Goal: Transaction & Acquisition: Purchase product/service

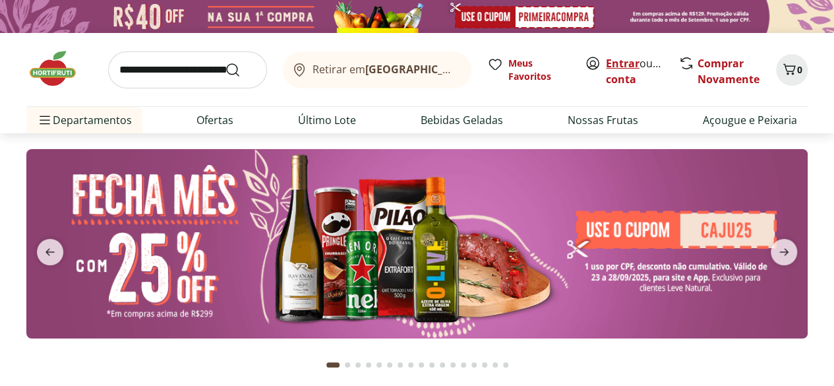
click at [623, 59] on link "Entrar" at bounding box center [623, 63] width 34 height 15
click at [314, 120] on link "Último Lote" at bounding box center [327, 120] width 58 height 16
select select "**********"
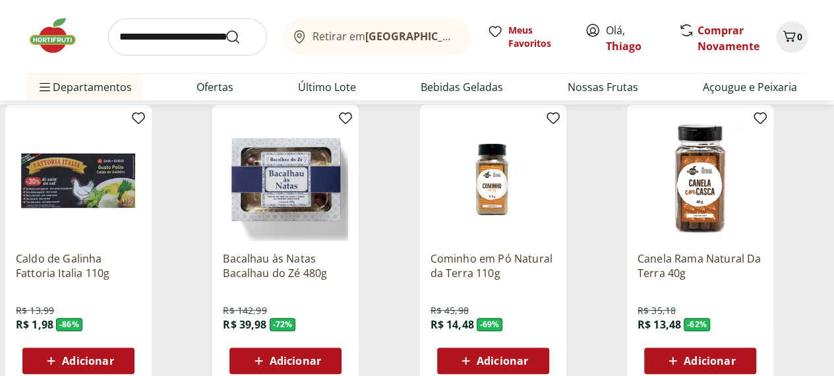
scroll to position [198, 0]
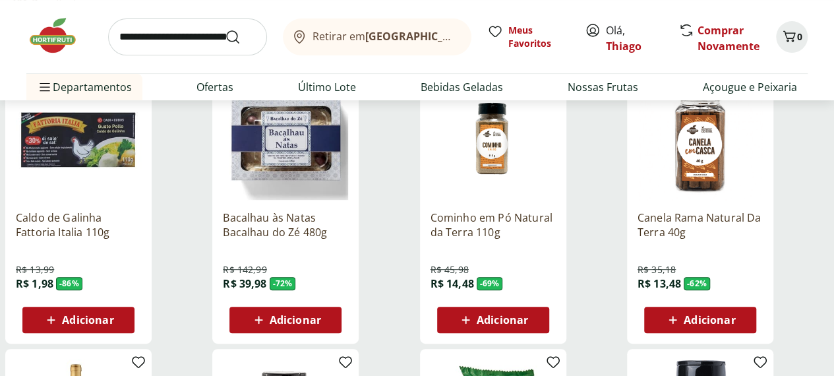
click at [321, 315] on span "Adicionar" at bounding box center [295, 320] width 51 height 11
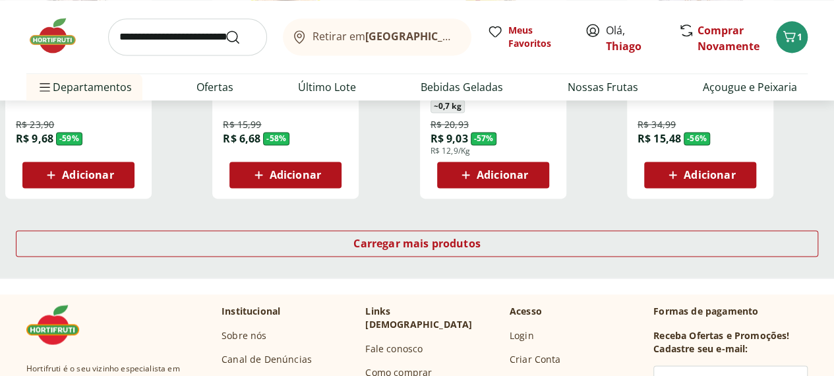
scroll to position [923, 0]
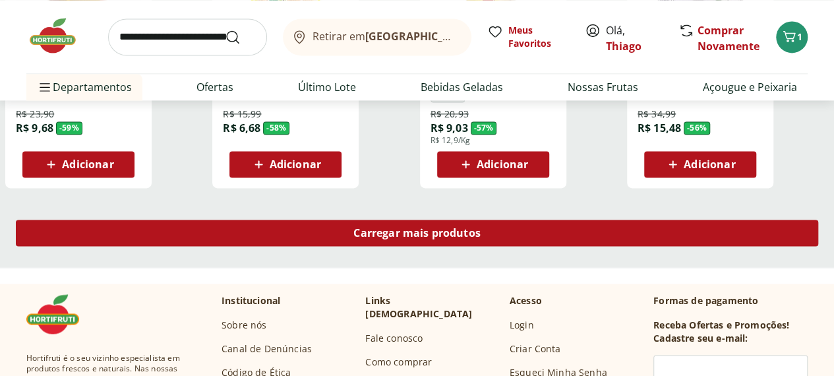
click at [481, 228] on span "Carregar mais produtos" at bounding box center [416, 233] width 127 height 11
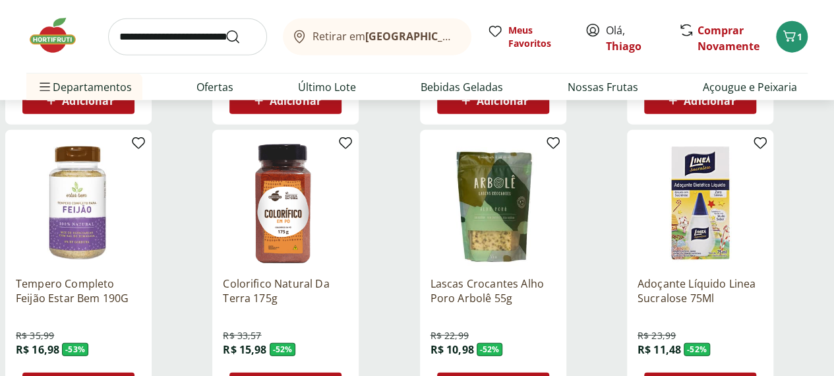
scroll to position [1583, 0]
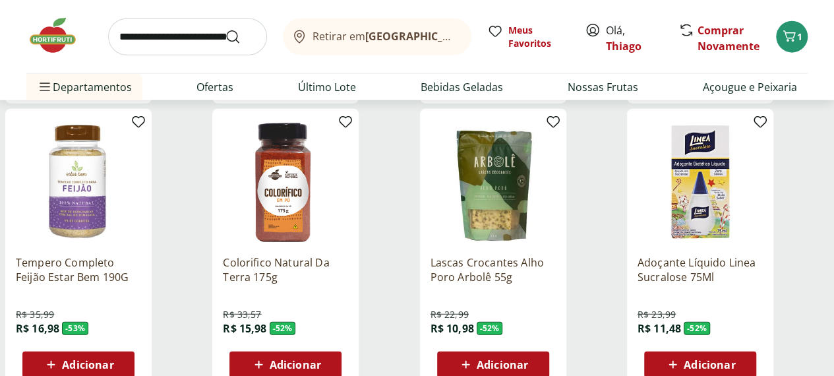
click at [735, 359] on span "Adicionar" at bounding box center [709, 364] width 51 height 11
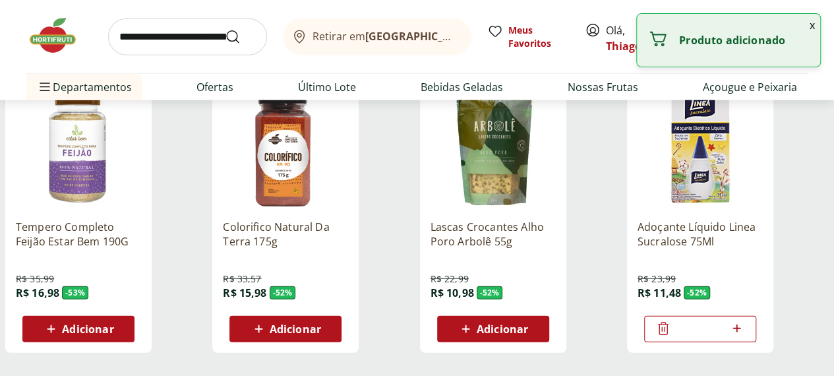
scroll to position [1649, 0]
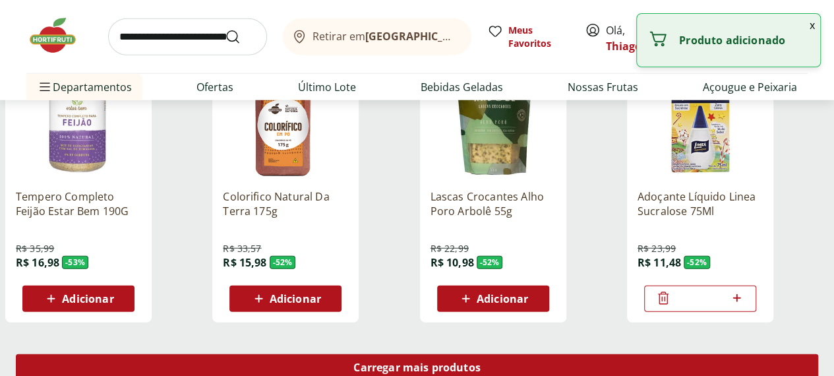
click at [481, 362] on span "Carregar mais produtos" at bounding box center [416, 367] width 127 height 11
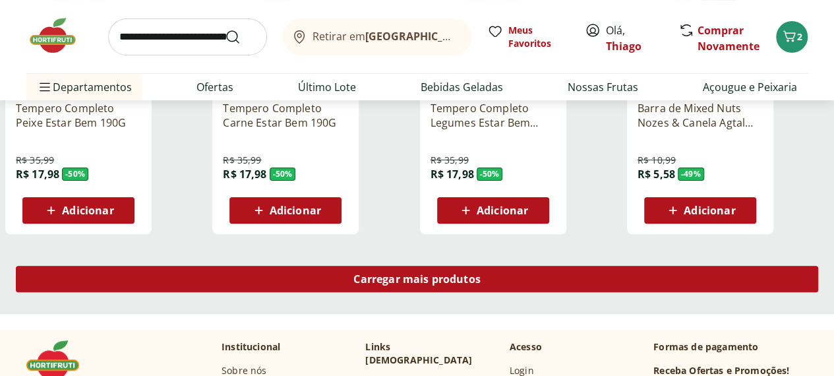
scroll to position [2572, 0]
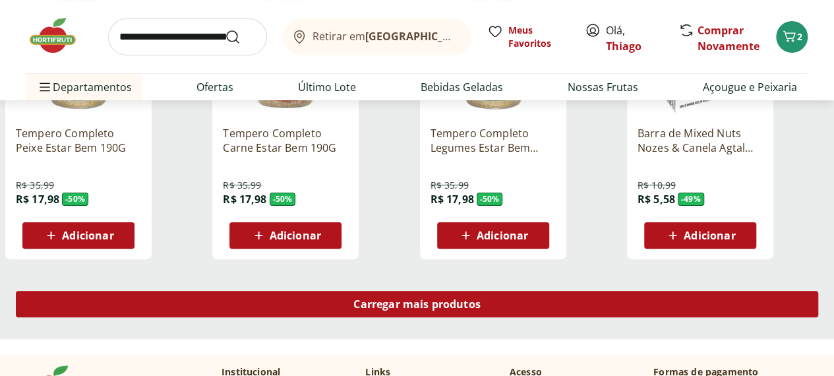
click at [481, 299] on span "Carregar mais produtos" at bounding box center [416, 304] width 127 height 11
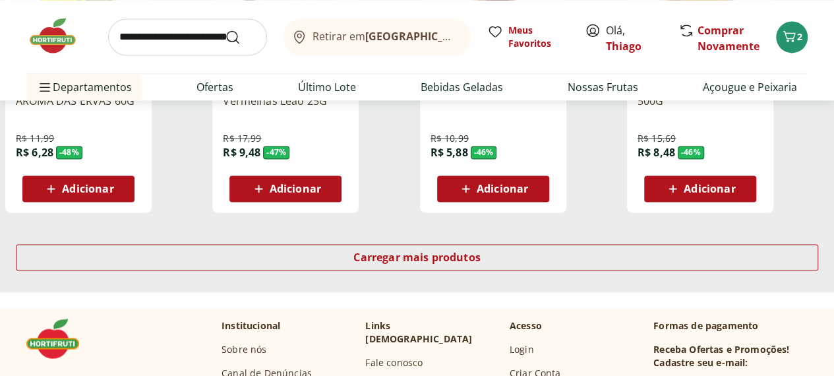
scroll to position [3495, 0]
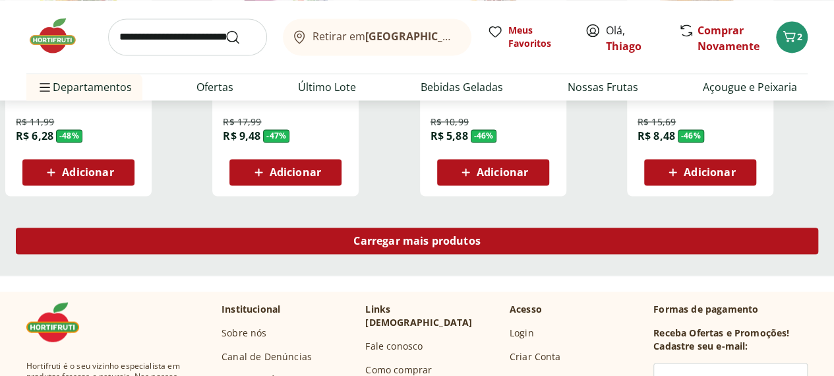
click at [481, 235] on span "Carregar mais produtos" at bounding box center [416, 240] width 127 height 11
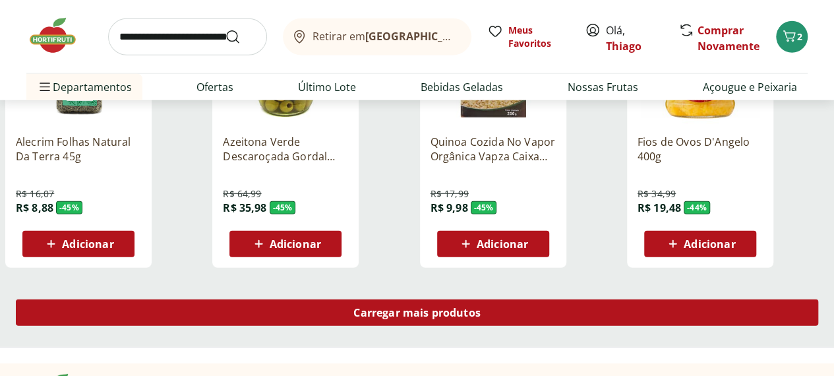
scroll to position [4286, 0]
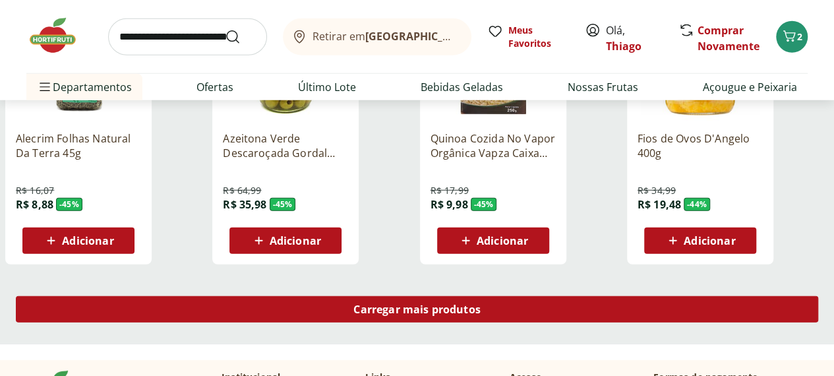
click at [481, 304] on span "Carregar mais produtos" at bounding box center [416, 309] width 127 height 11
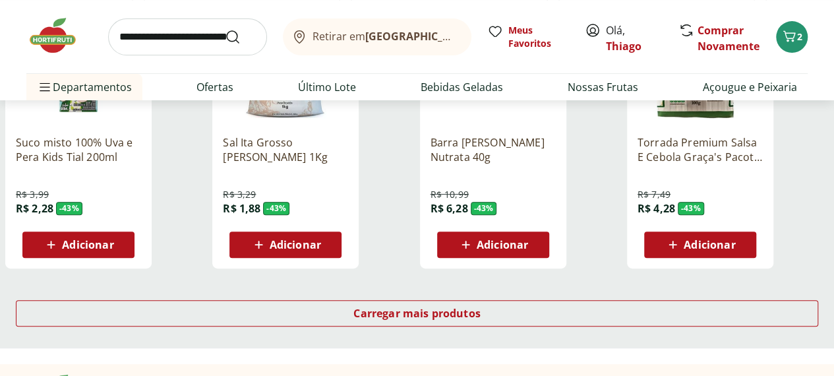
scroll to position [5144, 0]
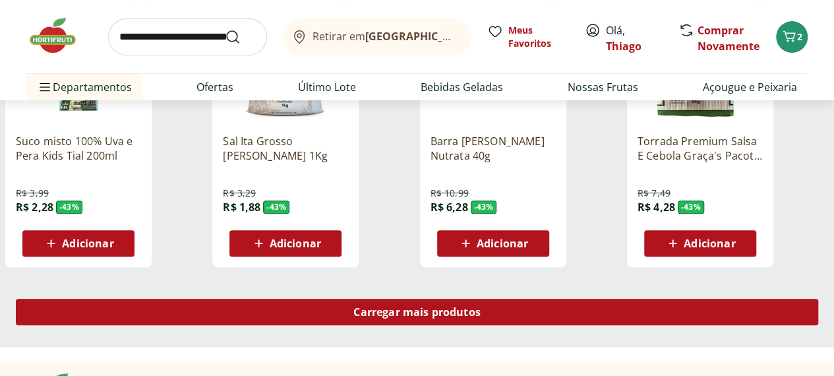
click at [481, 307] on span "Carregar mais produtos" at bounding box center [416, 312] width 127 height 11
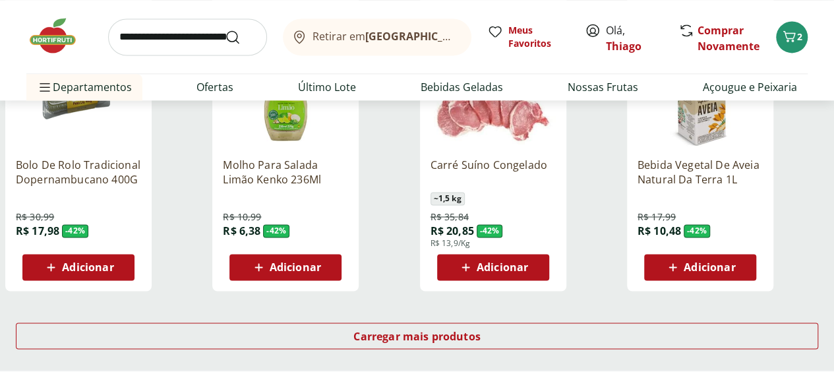
scroll to position [6001, 0]
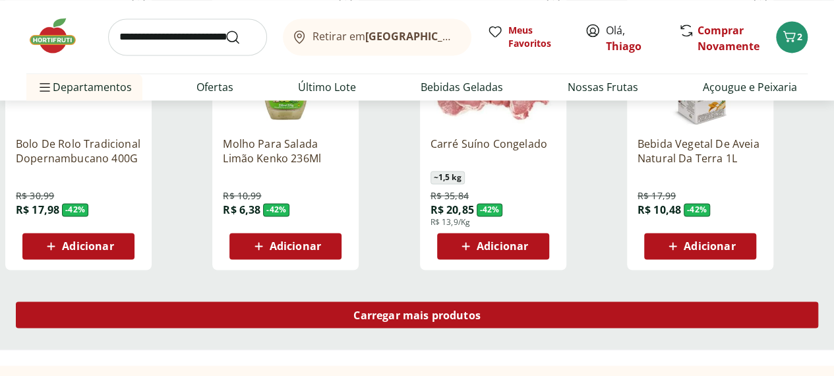
click at [481, 309] on span "Carregar mais produtos" at bounding box center [416, 314] width 127 height 11
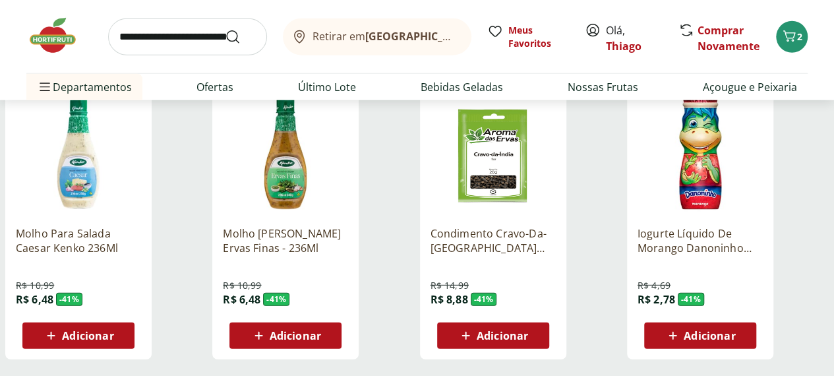
scroll to position [6792, 0]
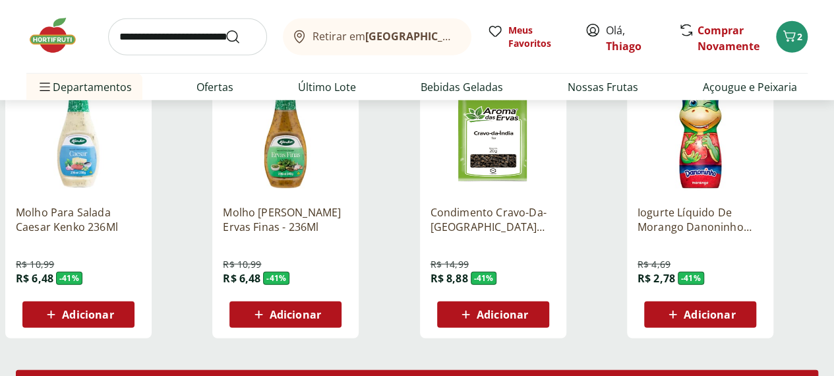
click at [481, 378] on span "Carregar mais produtos" at bounding box center [416, 383] width 127 height 11
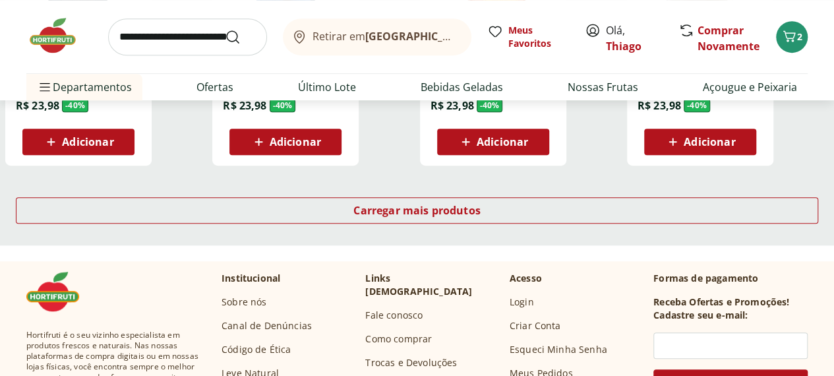
scroll to position [7848, 0]
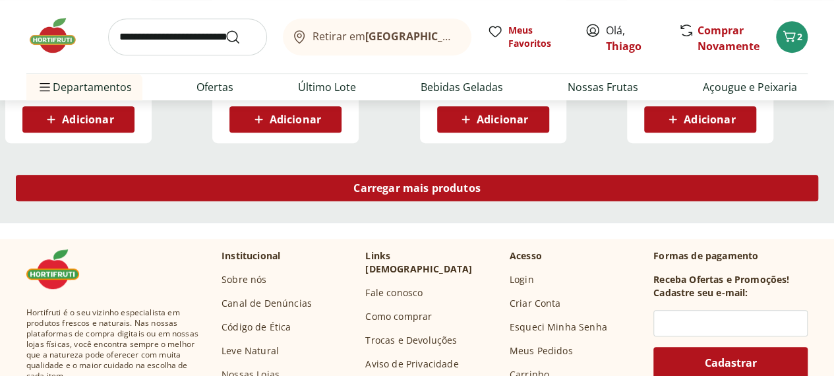
click at [505, 175] on div "Carregar mais produtos" at bounding box center [417, 188] width 803 height 26
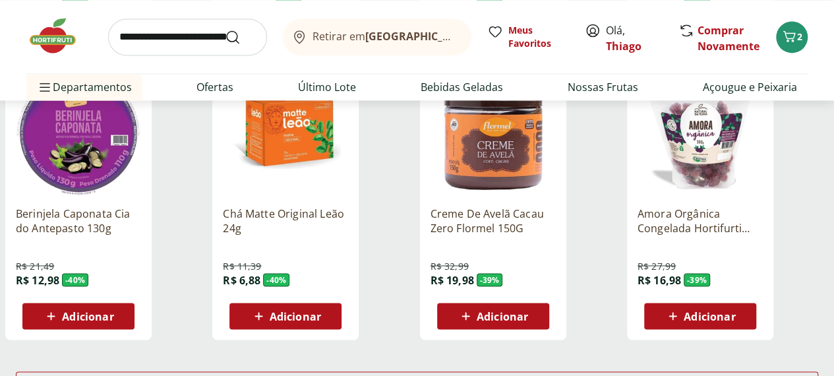
scroll to position [8507, 0]
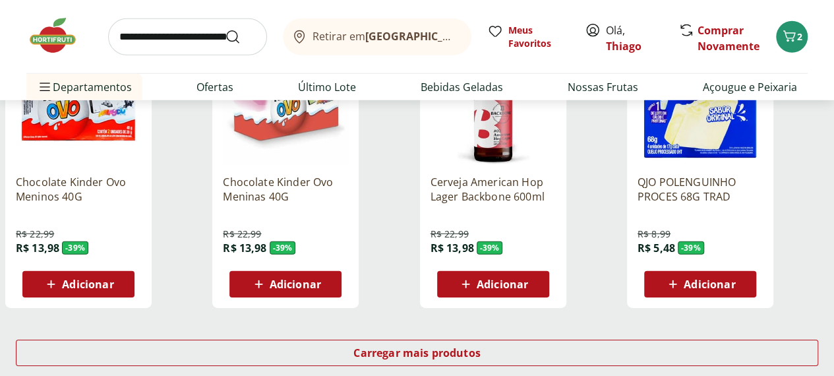
scroll to position [9430, 0]
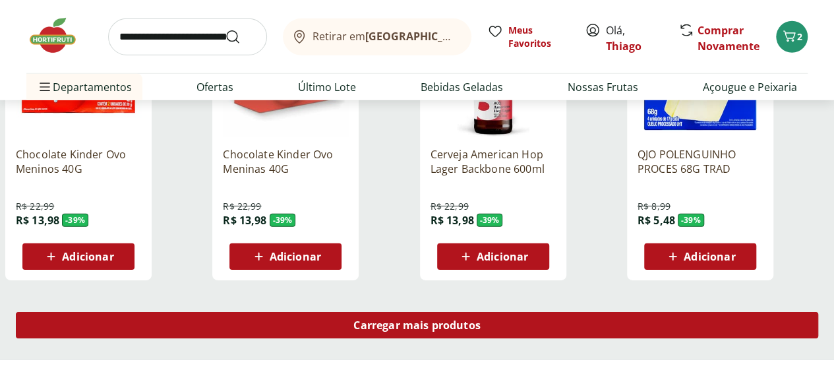
click at [481, 320] on span "Carregar mais produtos" at bounding box center [416, 325] width 127 height 11
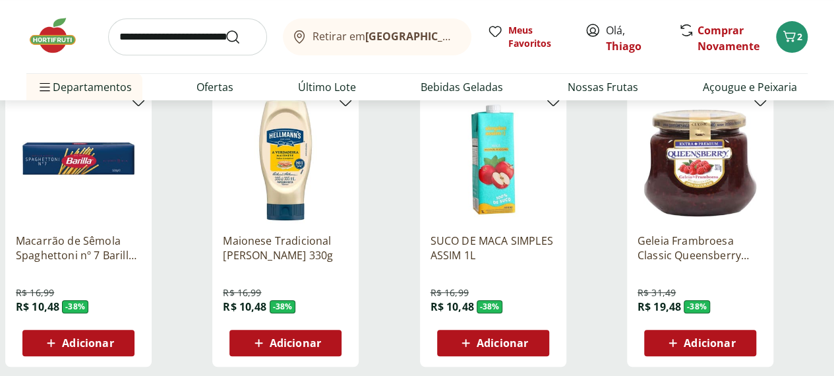
scroll to position [10222, 0]
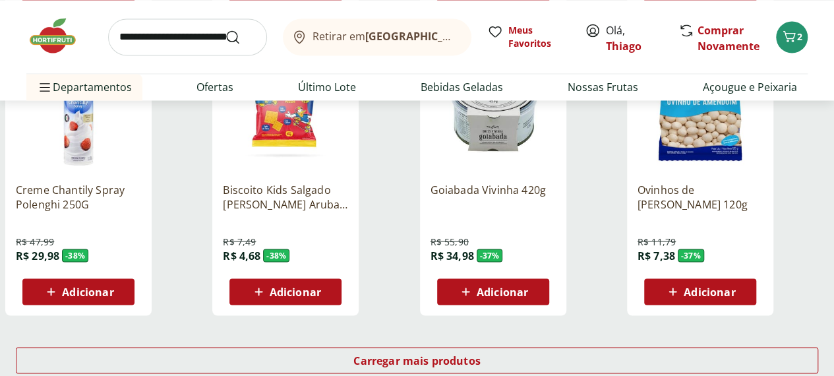
scroll to position [11145, 0]
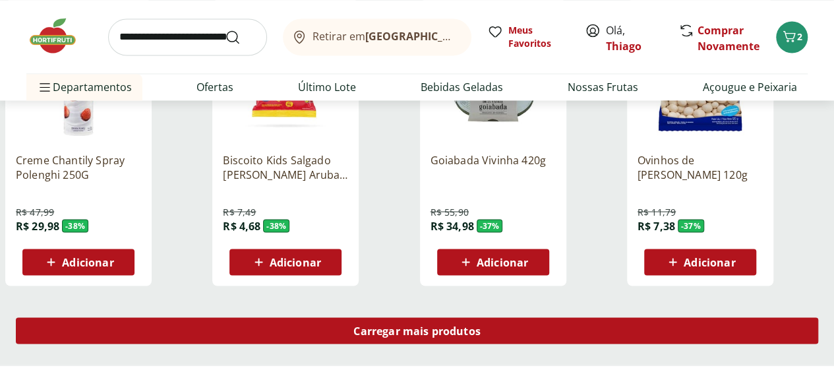
click at [481, 325] on span "Carregar mais produtos" at bounding box center [416, 330] width 127 height 11
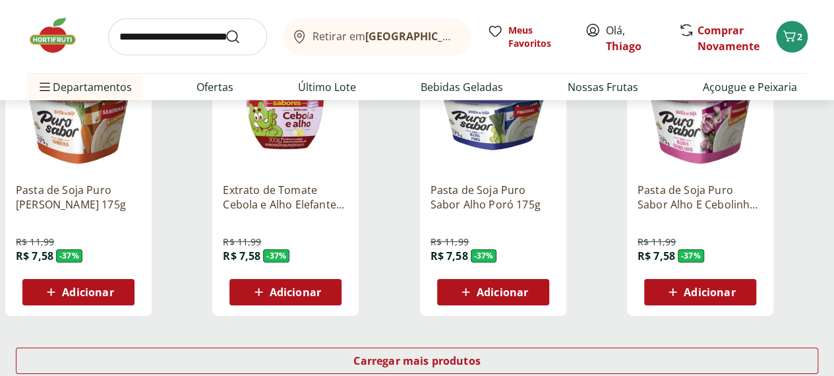
scroll to position [12002, 0]
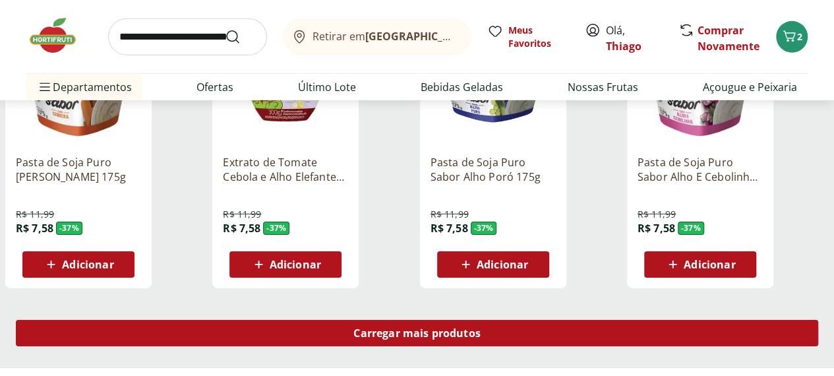
click at [481, 328] on span "Carregar mais produtos" at bounding box center [416, 333] width 127 height 11
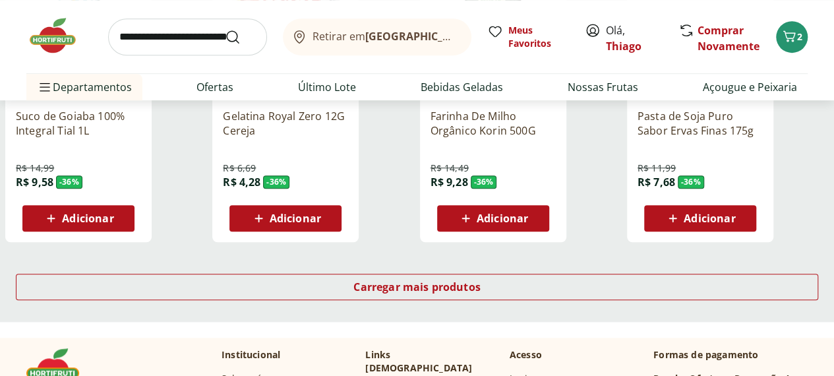
scroll to position [12859, 0]
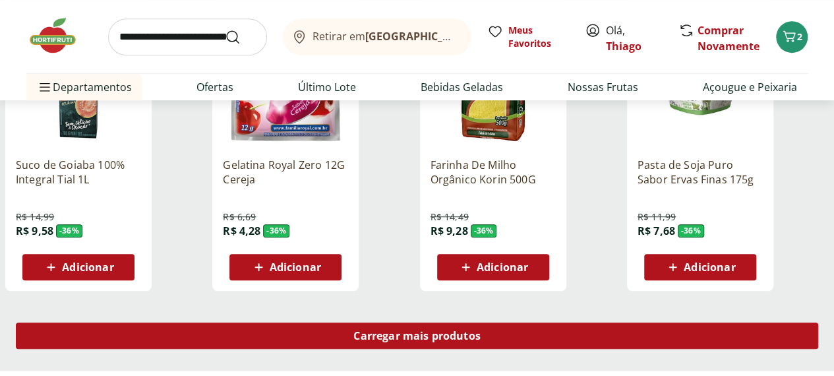
click at [520, 322] on div "Carregar mais produtos" at bounding box center [417, 335] width 803 height 26
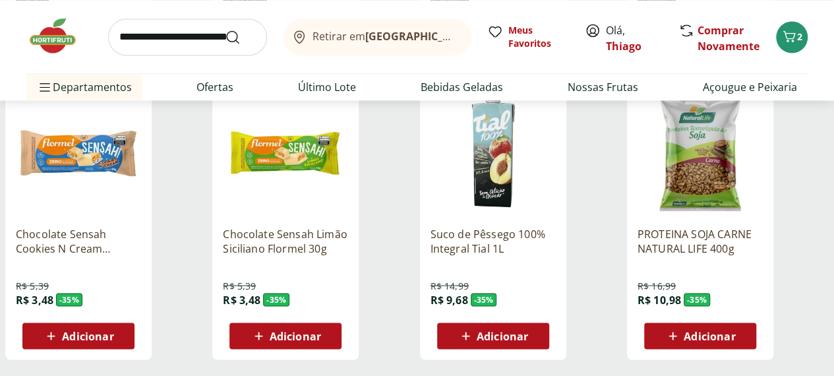
scroll to position [13717, 0]
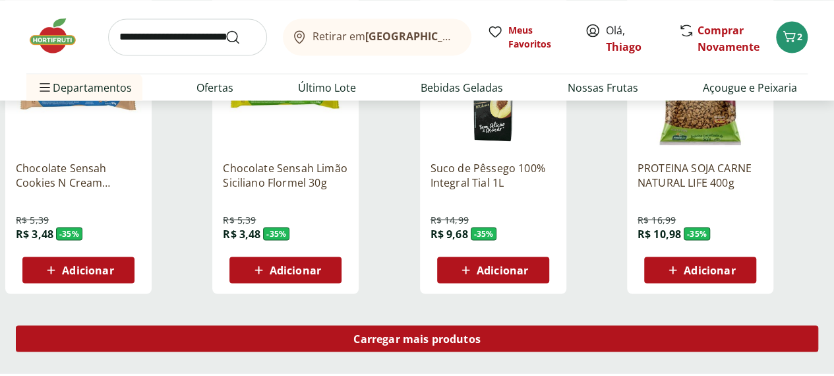
click at [481, 333] on span "Carregar mais produtos" at bounding box center [416, 338] width 127 height 11
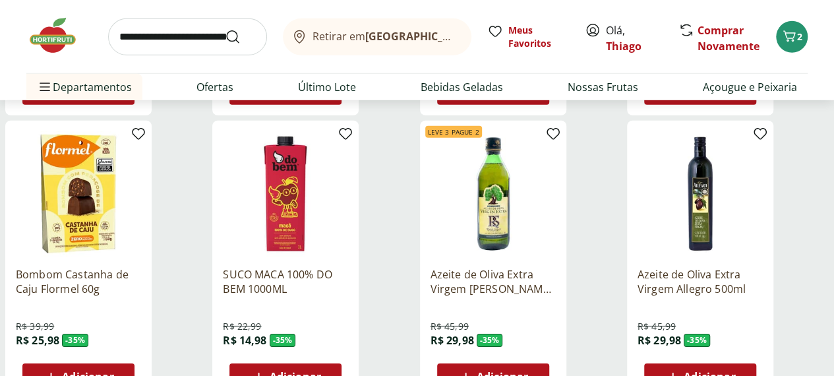
scroll to position [14508, 0]
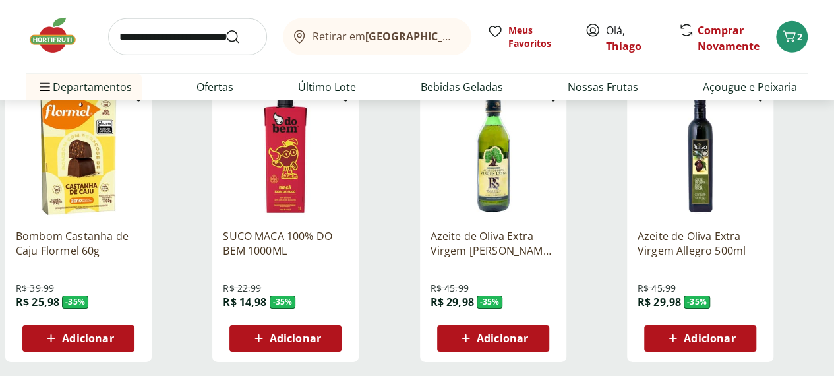
click at [528, 333] on span "Adicionar" at bounding box center [502, 338] width 51 height 11
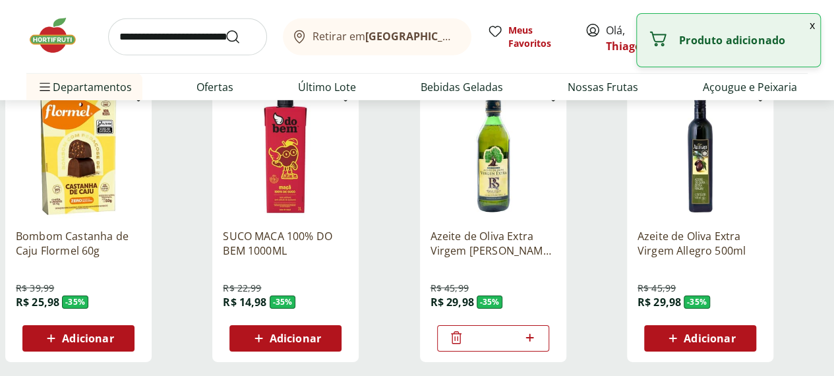
click at [538, 330] on icon at bounding box center [530, 338] width 16 height 16
click at [534, 334] on icon at bounding box center [530, 338] width 8 height 8
type input "*"
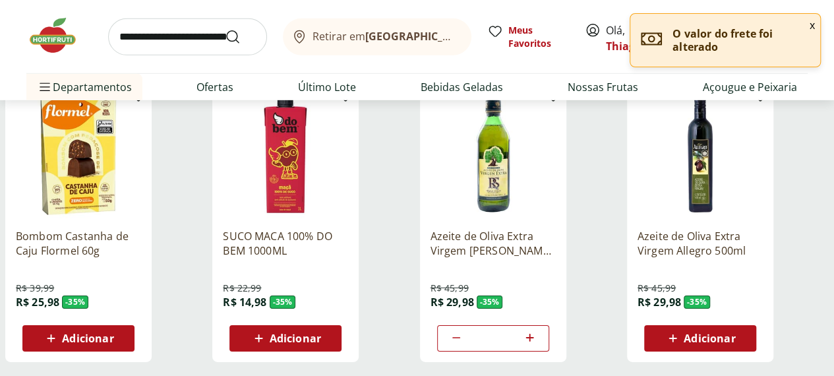
click at [814, 27] on button "x" at bounding box center [813, 25] width 16 height 22
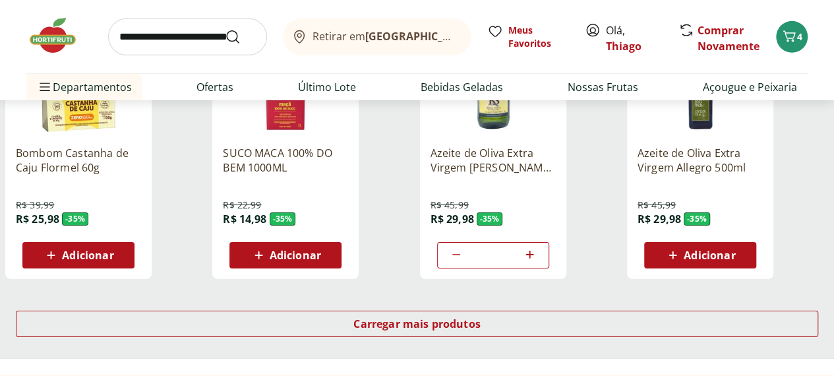
scroll to position [14706, 0]
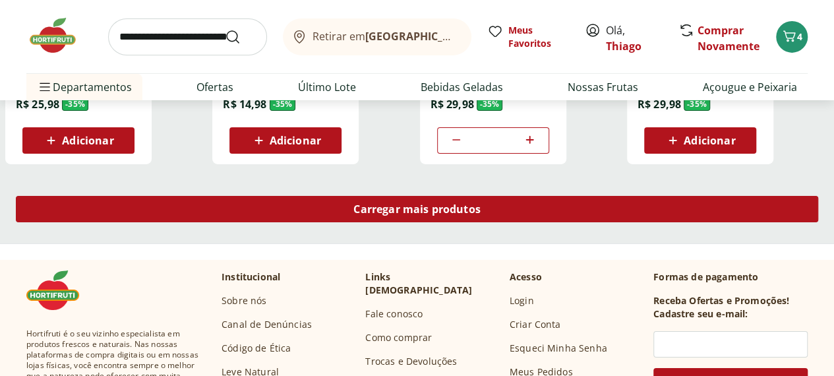
click at [481, 204] on span "Carregar mais produtos" at bounding box center [416, 209] width 127 height 11
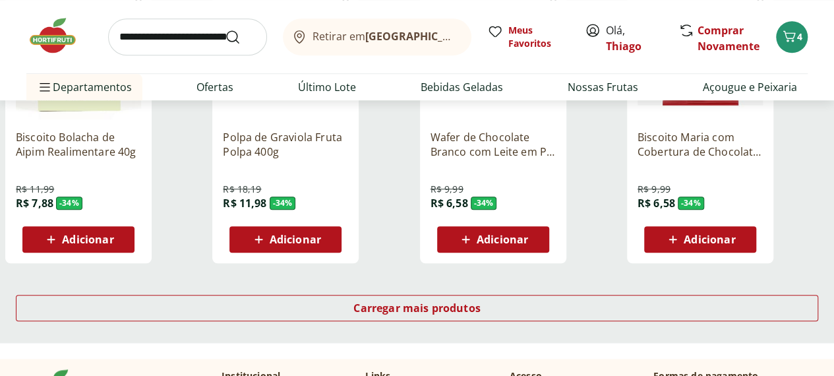
scroll to position [15497, 0]
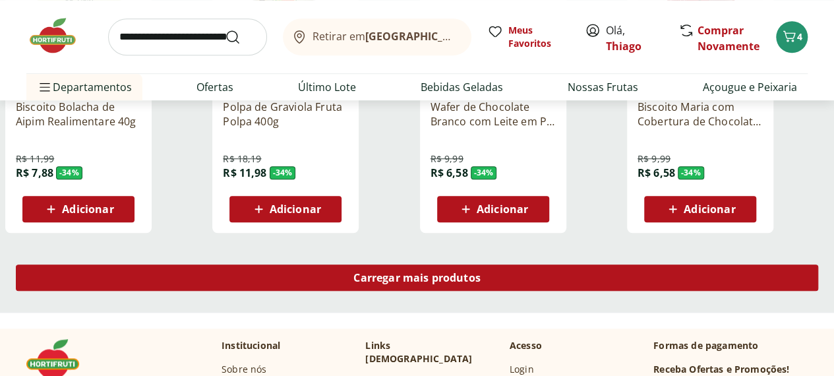
click at [481, 272] on span "Carregar mais produtos" at bounding box center [416, 277] width 127 height 11
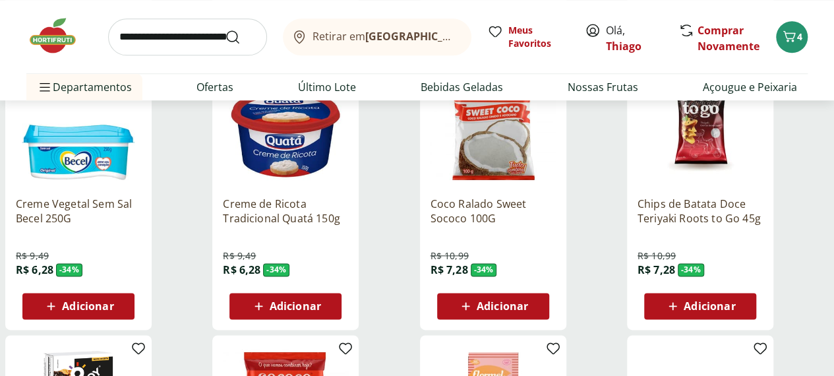
scroll to position [15629, 0]
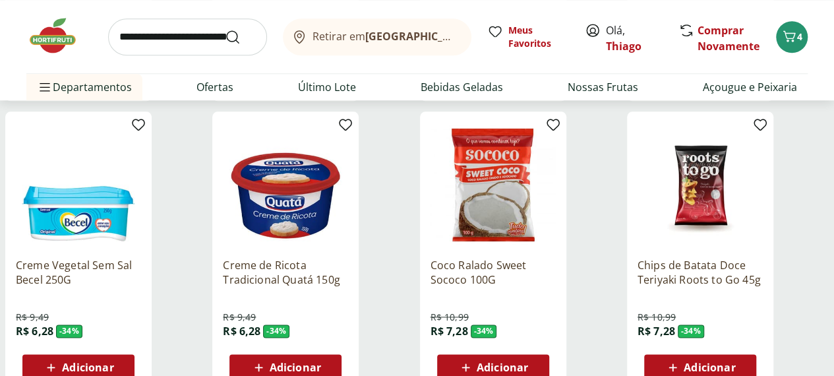
click at [735, 362] on span "Adicionar" at bounding box center [709, 367] width 51 height 11
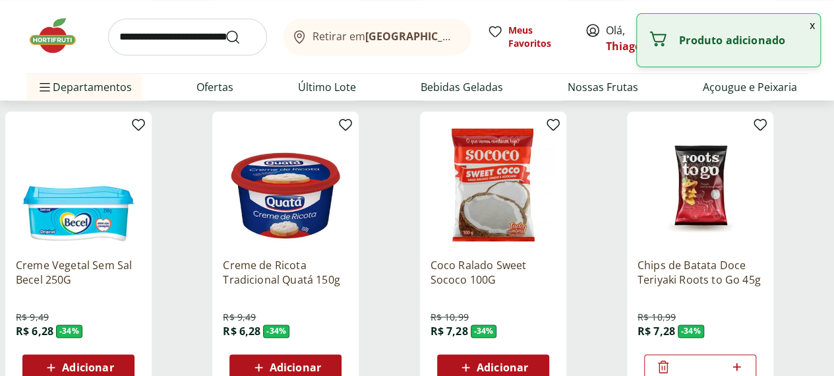
click at [741, 363] on icon at bounding box center [737, 367] width 8 height 8
type input "*"
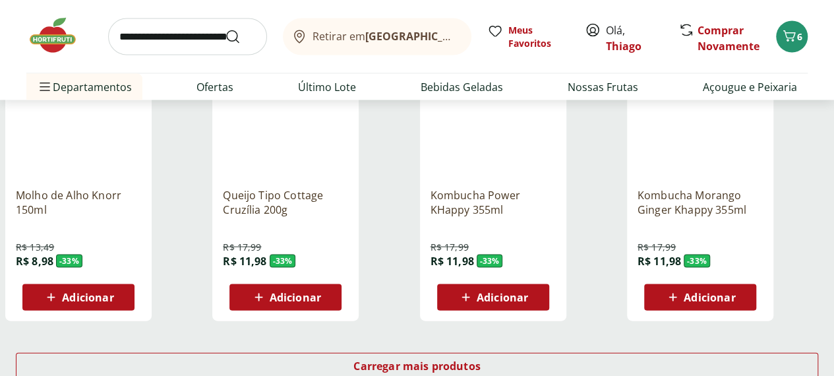
scroll to position [16289, 0]
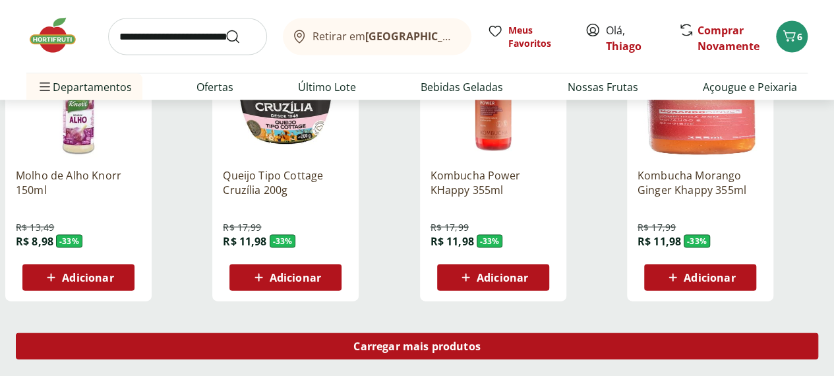
click at [481, 341] on span "Carregar mais produtos" at bounding box center [416, 346] width 127 height 11
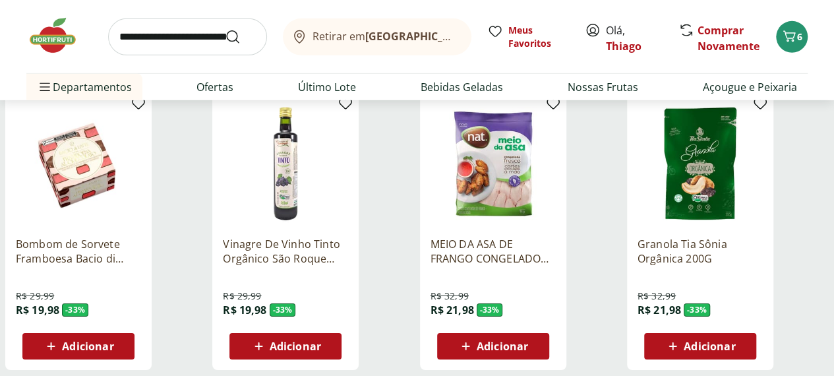
scroll to position [17146, 0]
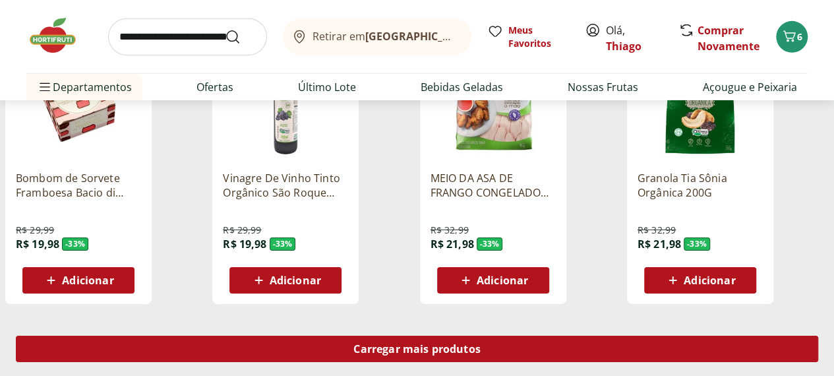
click at [481, 344] on span "Carregar mais produtos" at bounding box center [416, 349] width 127 height 11
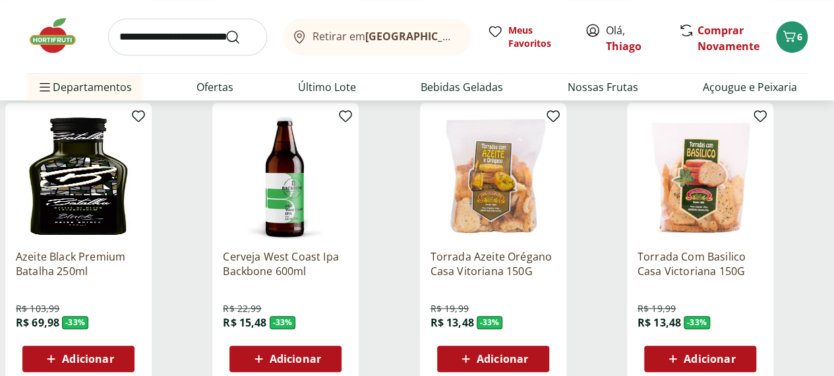
scroll to position [18003, 0]
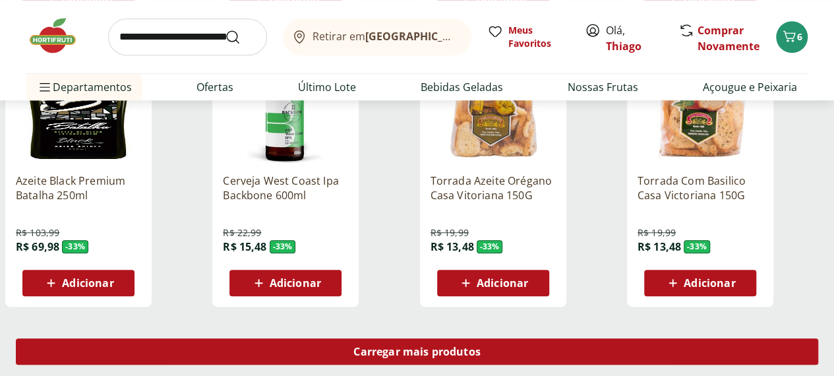
click at [481, 346] on span "Carregar mais produtos" at bounding box center [416, 351] width 127 height 11
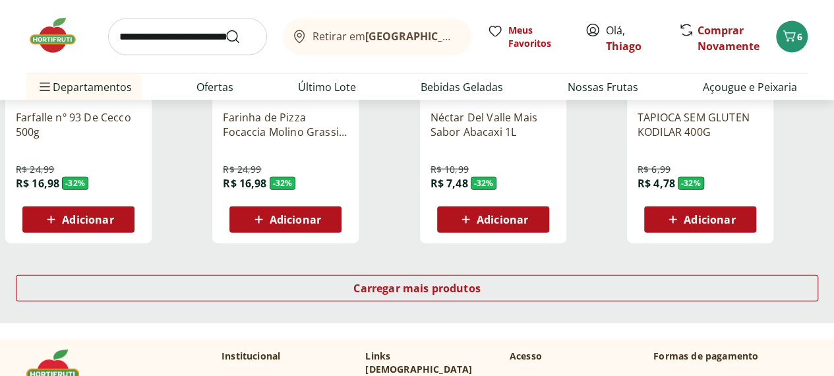
scroll to position [18992, 0]
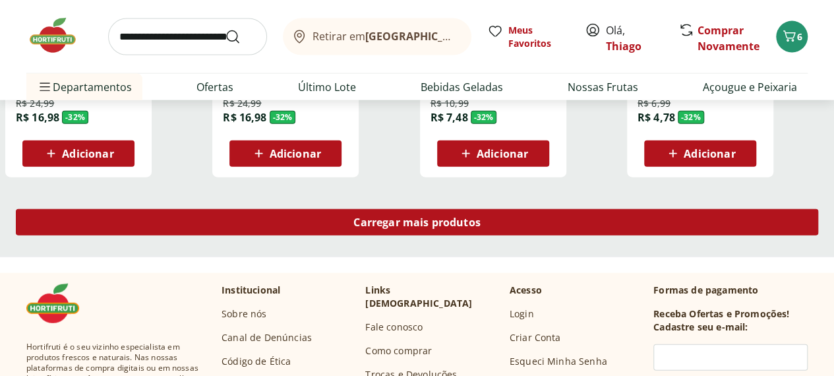
click at [481, 217] on span "Carregar mais produtos" at bounding box center [416, 222] width 127 height 11
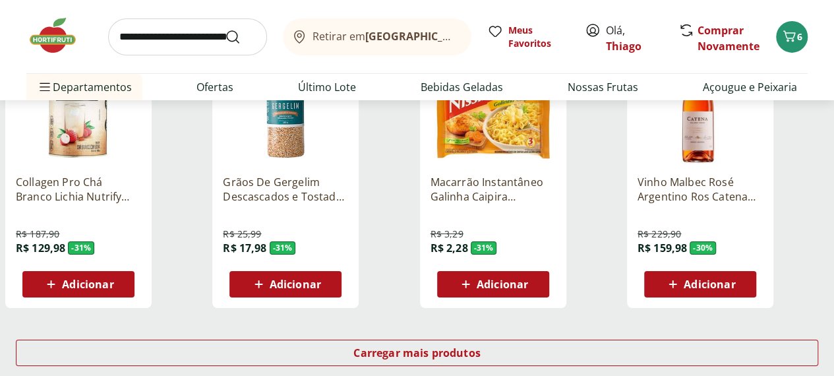
scroll to position [19718, 0]
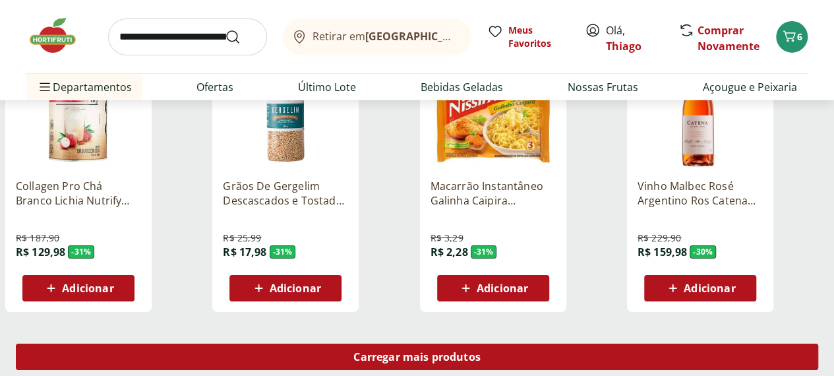
click at [517, 344] on div "Carregar mais produtos" at bounding box center [417, 357] width 803 height 26
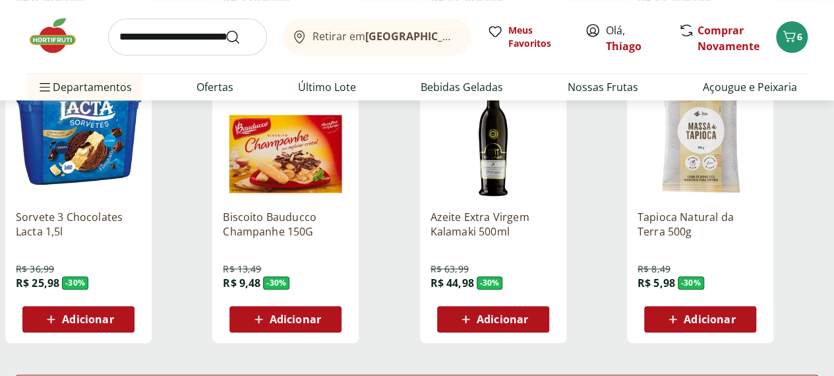
scroll to position [20575, 0]
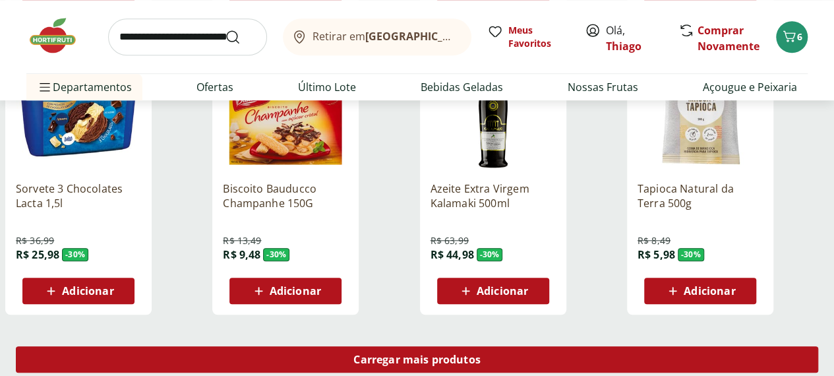
click at [481, 354] on span "Carregar mais produtos" at bounding box center [416, 359] width 127 height 11
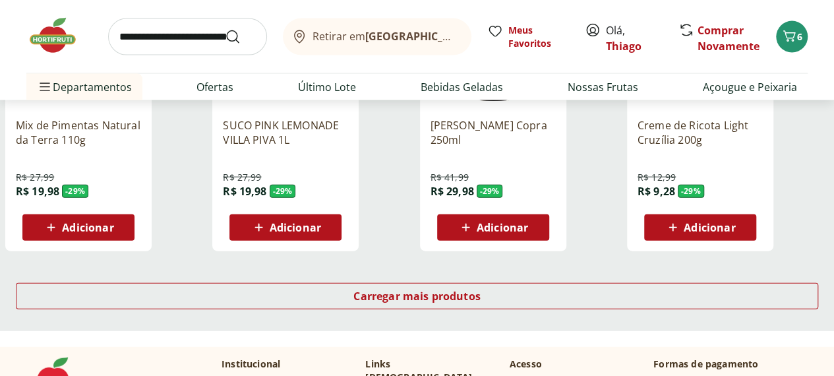
scroll to position [21564, 0]
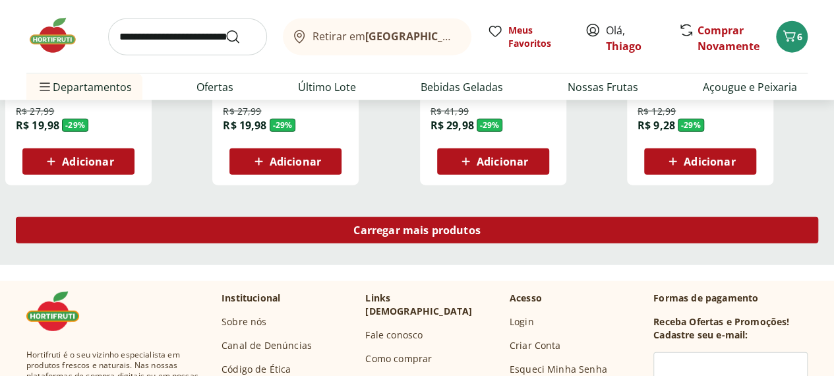
click at [481, 225] on span "Carregar mais produtos" at bounding box center [416, 230] width 127 height 11
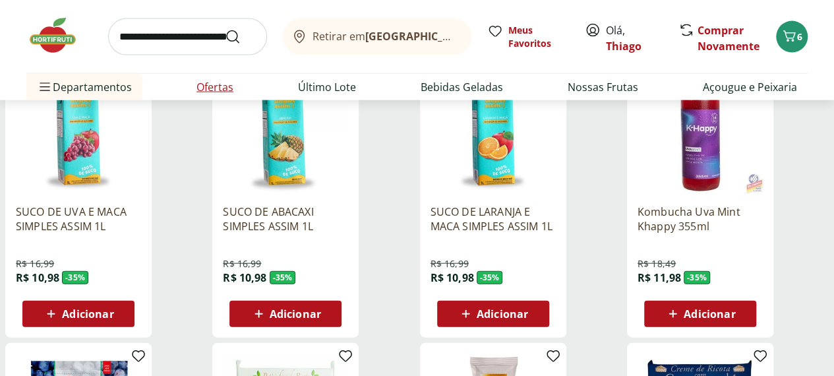
scroll to position [13915, 0]
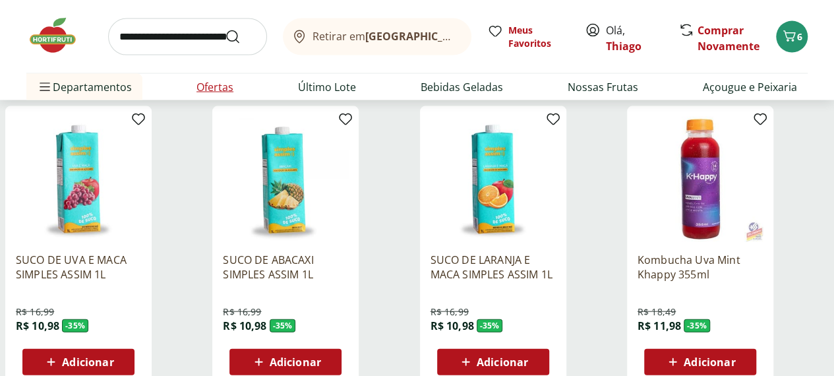
click at [211, 88] on link "Ofertas" at bounding box center [215, 87] width 37 height 16
select select "**********"
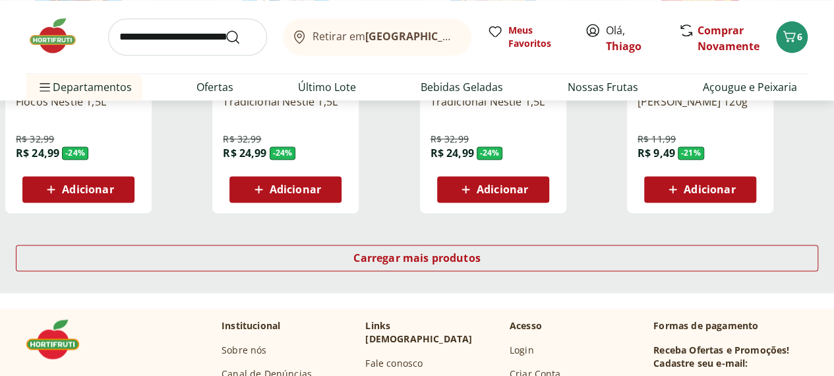
scroll to position [923, 0]
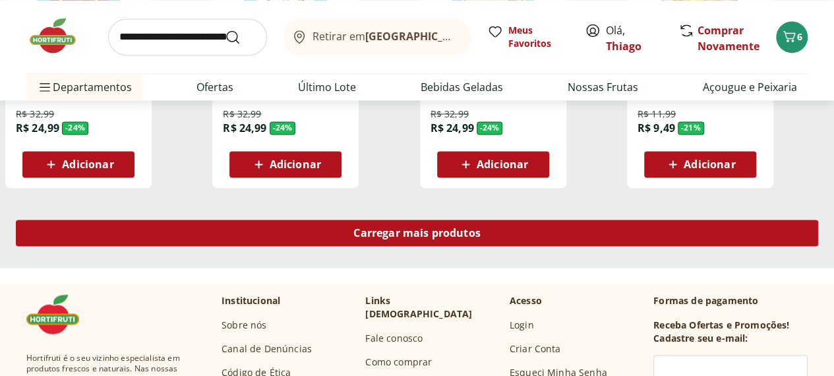
click at [481, 228] on span "Carregar mais produtos" at bounding box center [416, 233] width 127 height 11
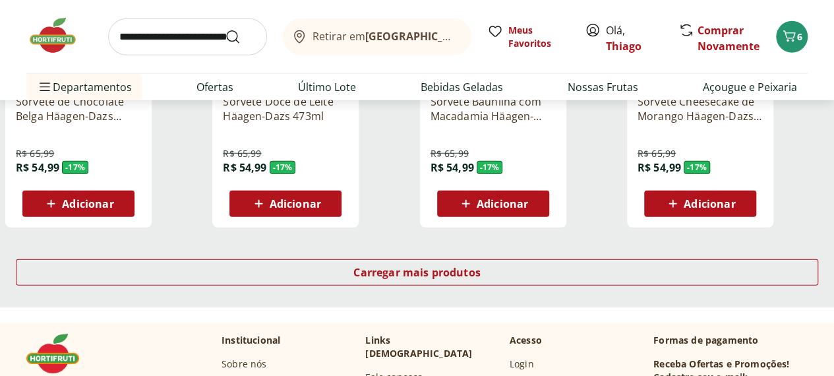
scroll to position [1781, 0]
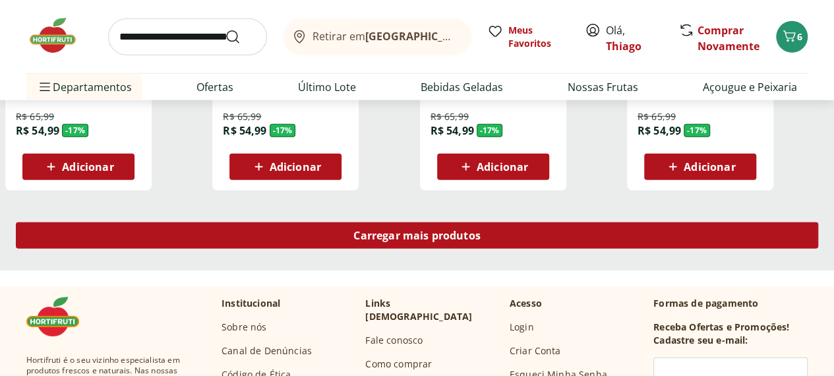
click at [468, 222] on div "Carregar mais produtos" at bounding box center [417, 235] width 803 height 26
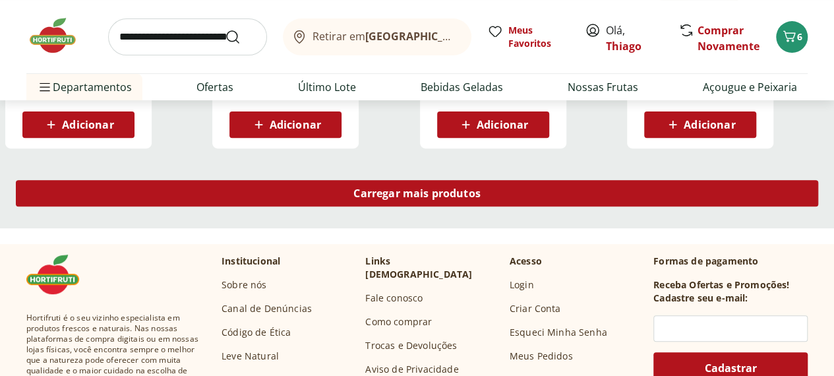
scroll to position [2638, 0]
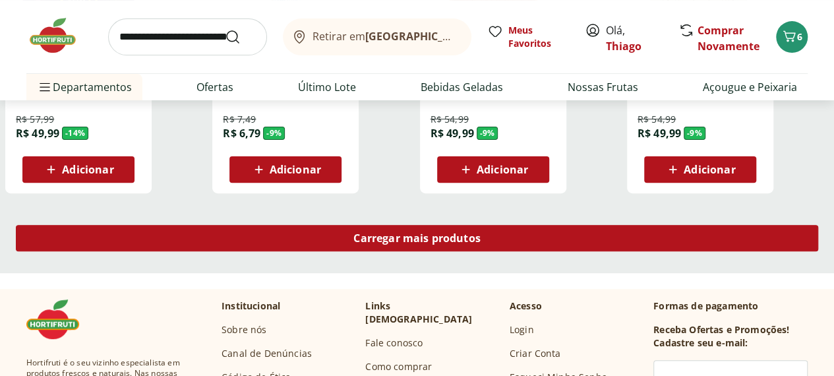
click at [481, 233] on span "Carregar mais produtos" at bounding box center [416, 238] width 127 height 11
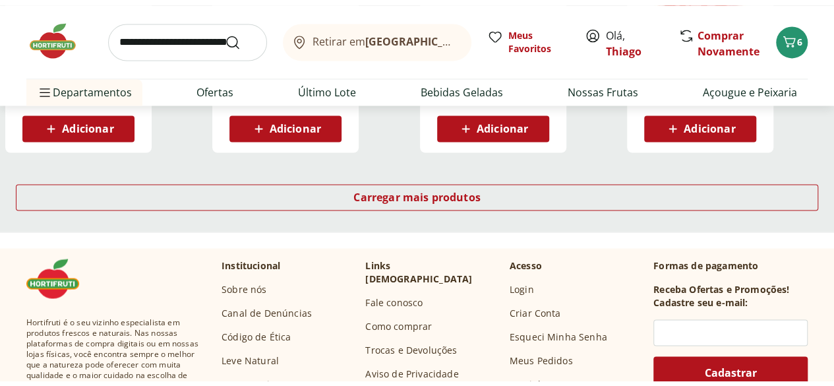
scroll to position [3561, 0]
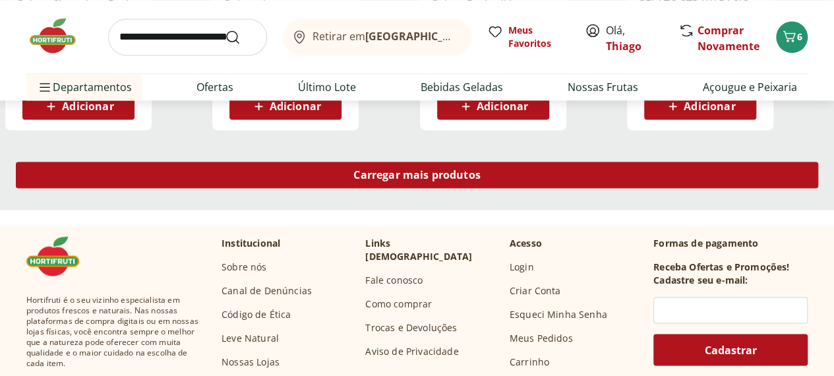
click at [526, 162] on div "Carregar mais produtos" at bounding box center [417, 175] width 803 height 26
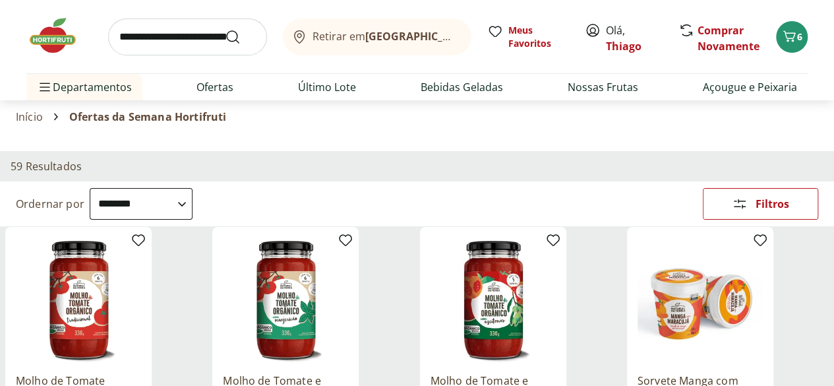
scroll to position [0, 0]
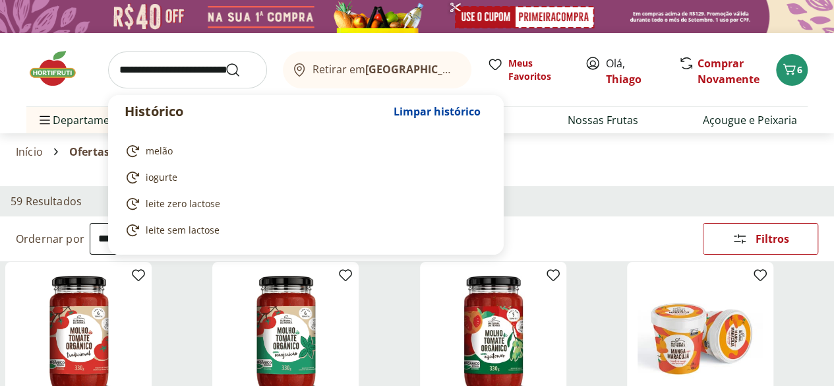
click at [149, 65] on input "search" at bounding box center [187, 69] width 159 height 37
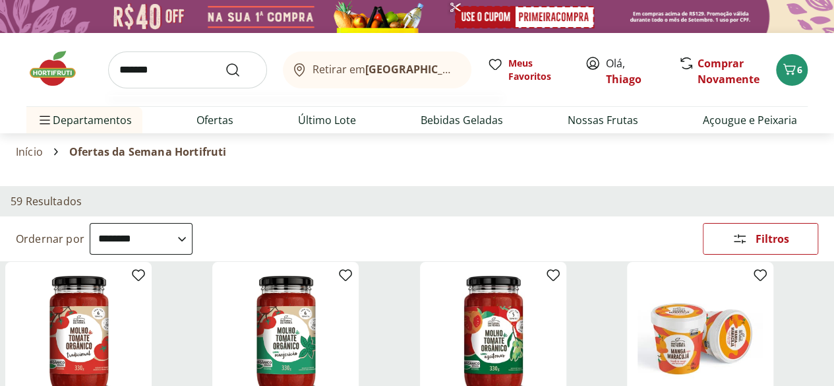
type input "*******"
click at [225, 62] on button "Submit Search" at bounding box center [241, 70] width 32 height 16
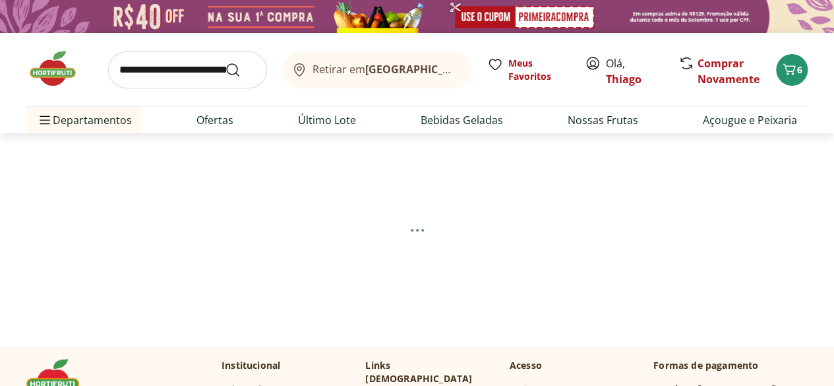
select select "**********"
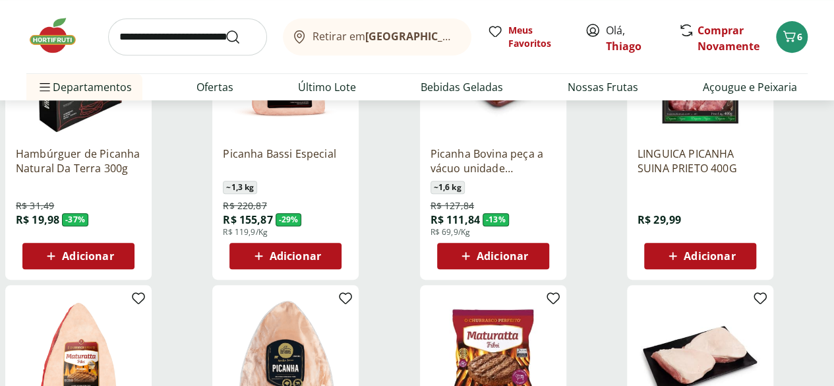
scroll to position [264, 0]
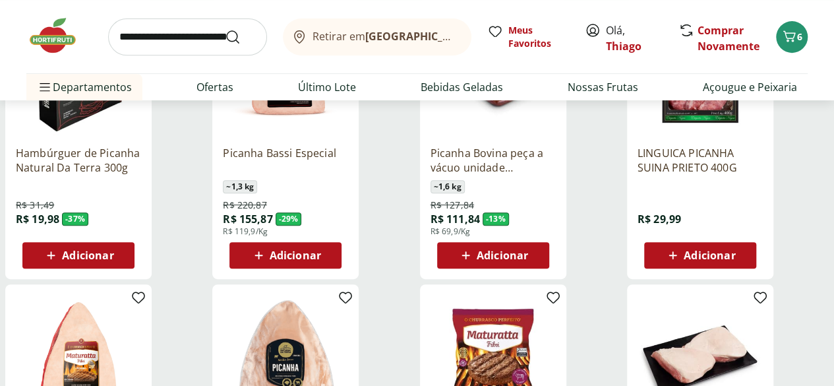
click at [321, 257] on span "Adicionar" at bounding box center [295, 255] width 51 height 11
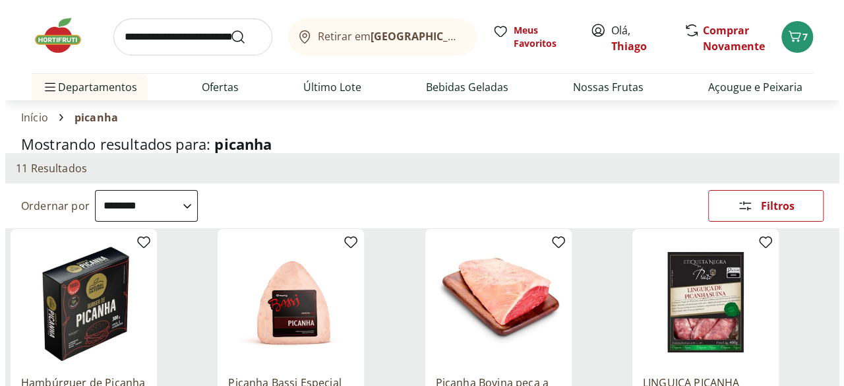
scroll to position [0, 0]
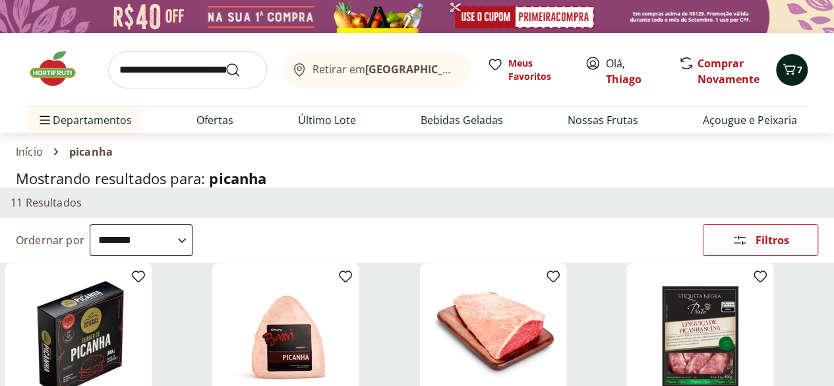
click at [793, 75] on icon "Carrinho" at bounding box center [789, 69] width 16 height 16
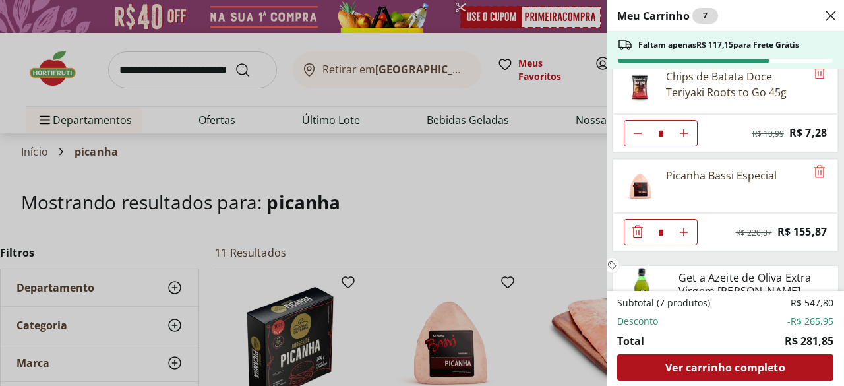
scroll to position [342, 0]
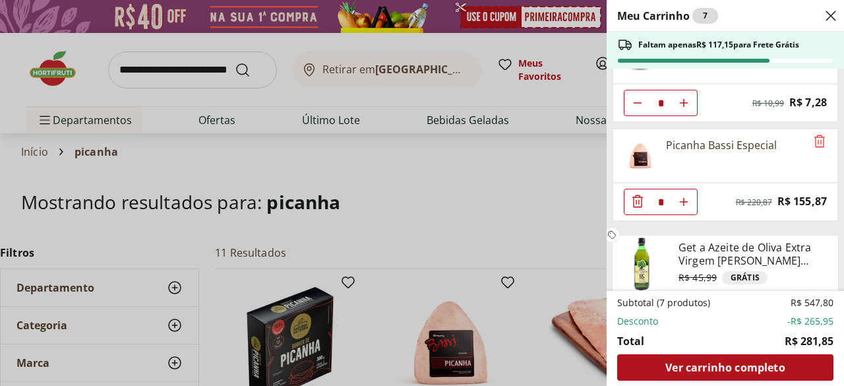
click at [431, 185] on div "Meu Carrinho 7 Faltam apenas R$ 117,15 para Frete Grátis Bacalhau às Natas Baca…" at bounding box center [422, 193] width 844 height 386
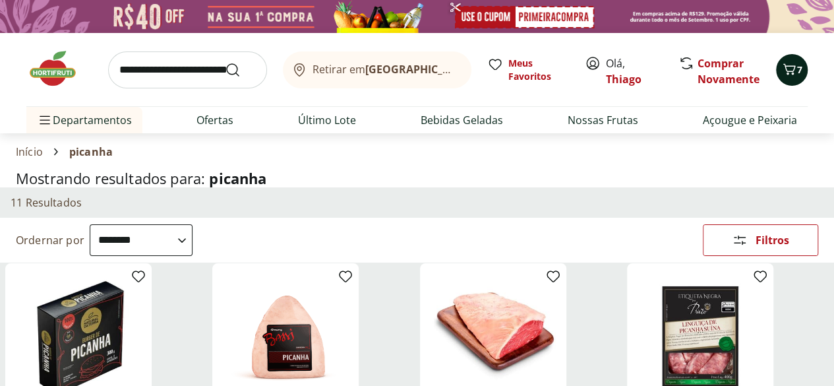
click at [789, 76] on icon "Carrinho" at bounding box center [789, 69] width 16 height 16
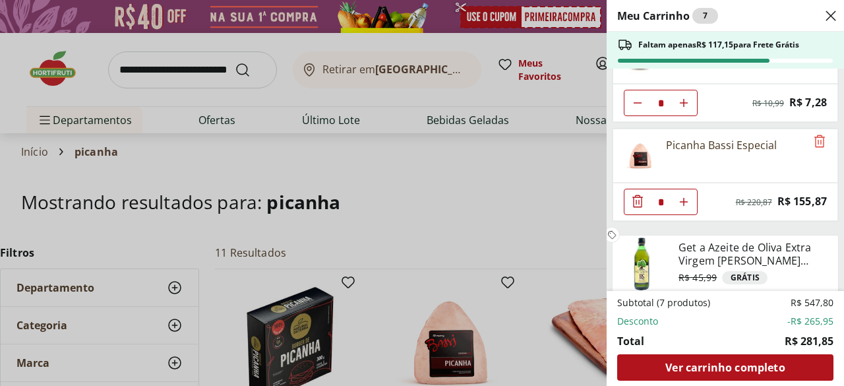
click at [454, 166] on div "Meu Carrinho 7 Faltam apenas R$ 117,15 para Frete Grátis Bacalhau às Natas Baca…" at bounding box center [422, 193] width 844 height 386
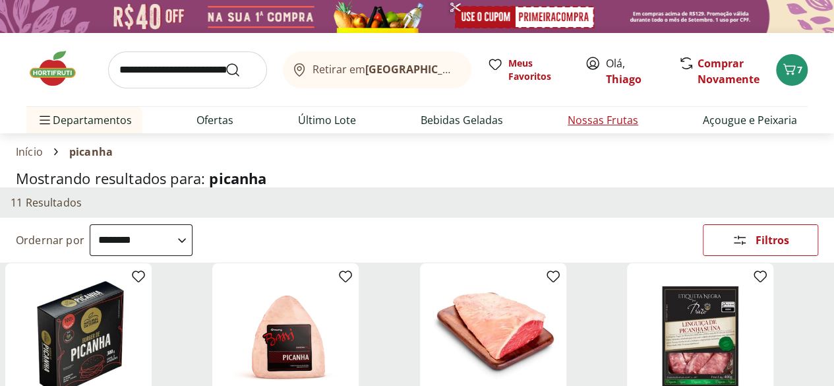
click at [597, 127] on link "Nossas Frutas" at bounding box center [603, 120] width 71 height 16
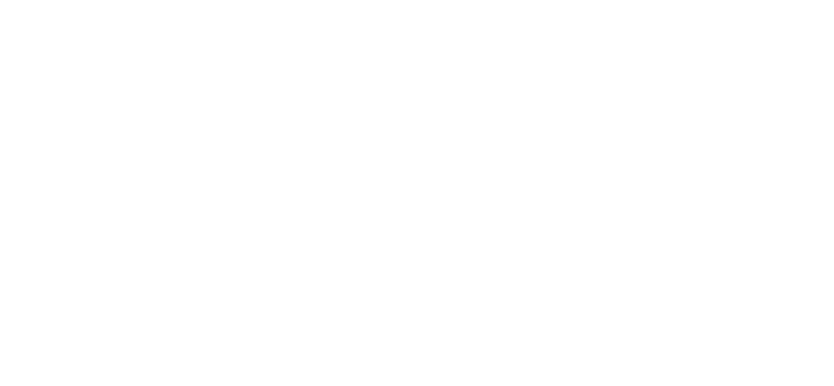
select select "**********"
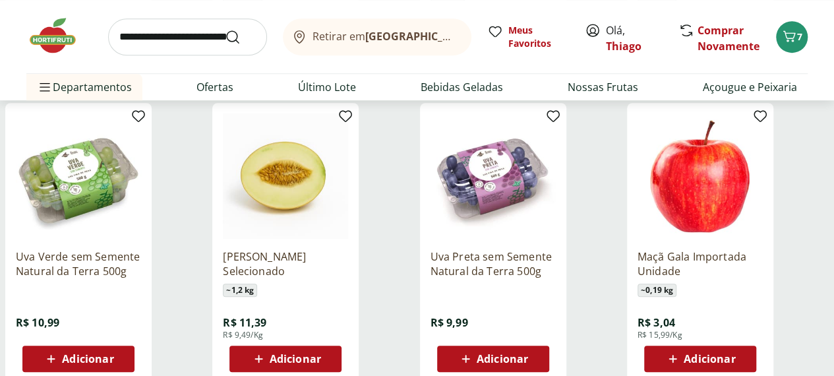
scroll to position [462, 0]
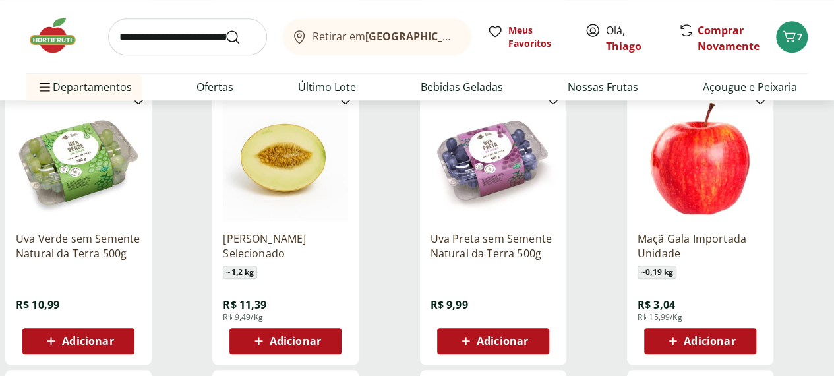
click at [321, 336] on span "Adicionar" at bounding box center [295, 341] width 51 height 11
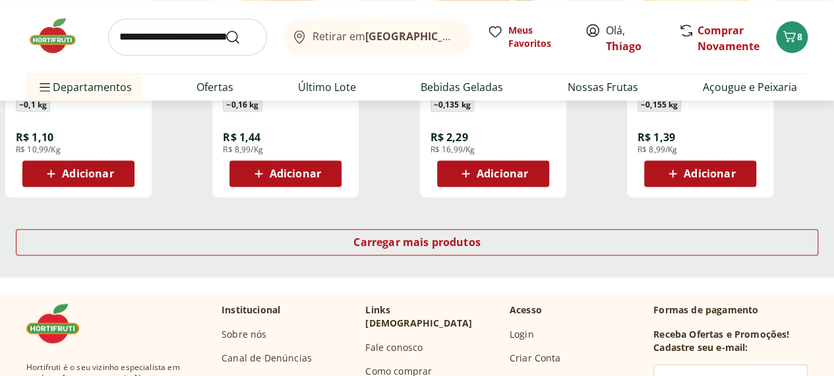
scroll to position [923, 0]
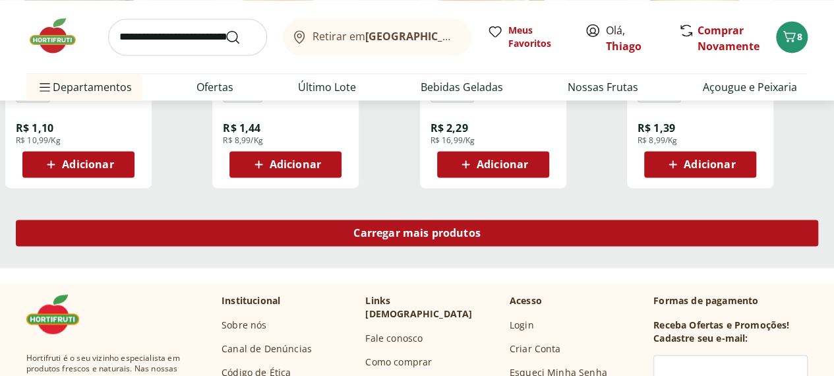
click at [481, 228] on span "Carregar mais produtos" at bounding box center [416, 233] width 127 height 11
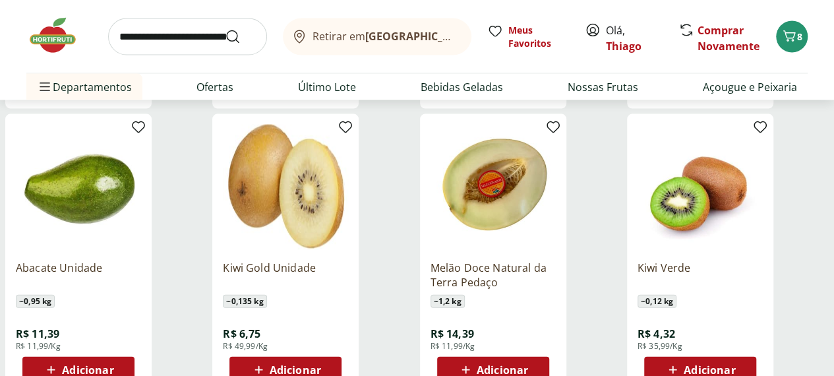
scroll to position [1319, 0]
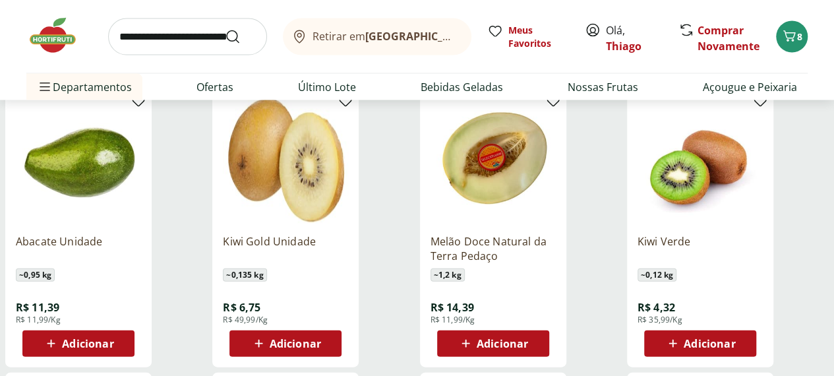
click at [528, 338] on span "Adicionar" at bounding box center [502, 343] width 51 height 11
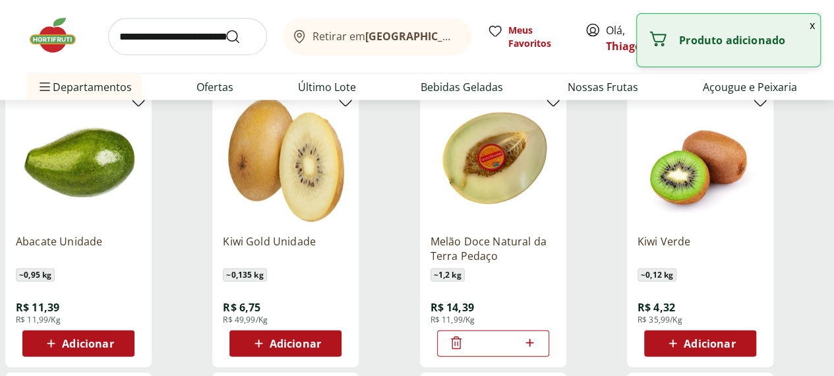
click at [812, 27] on button "x" at bounding box center [813, 25] width 16 height 22
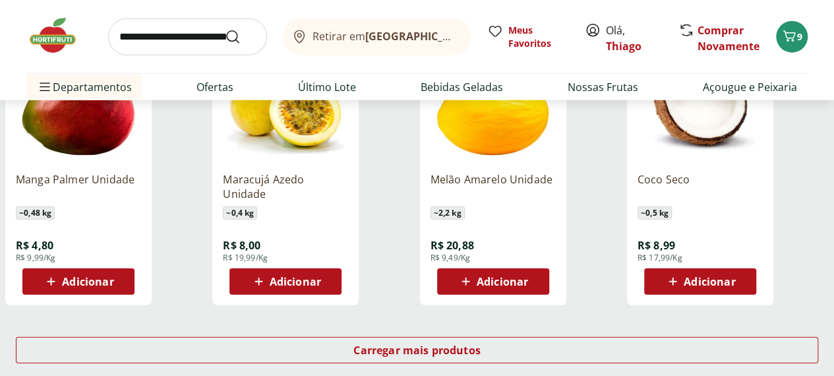
scroll to position [1649, 0]
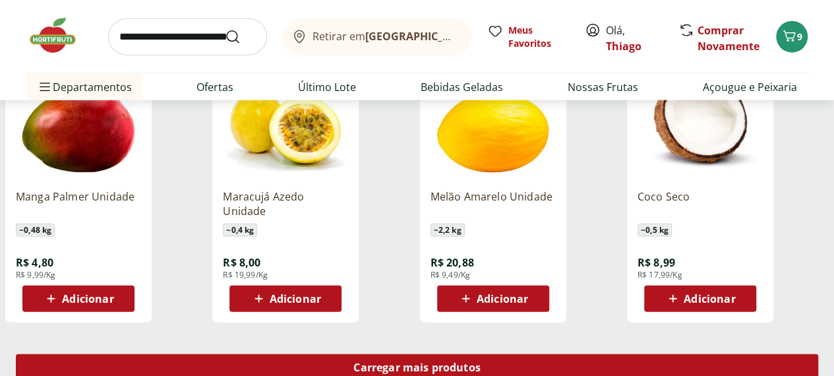
click at [522, 354] on div "Carregar mais produtos" at bounding box center [417, 367] width 803 height 26
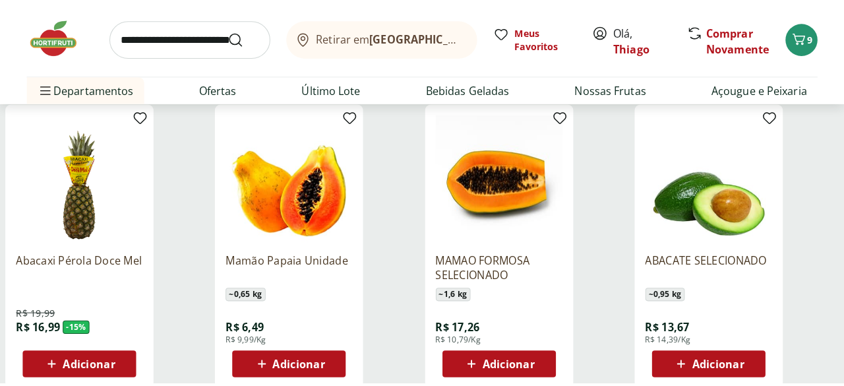
scroll to position [0, 0]
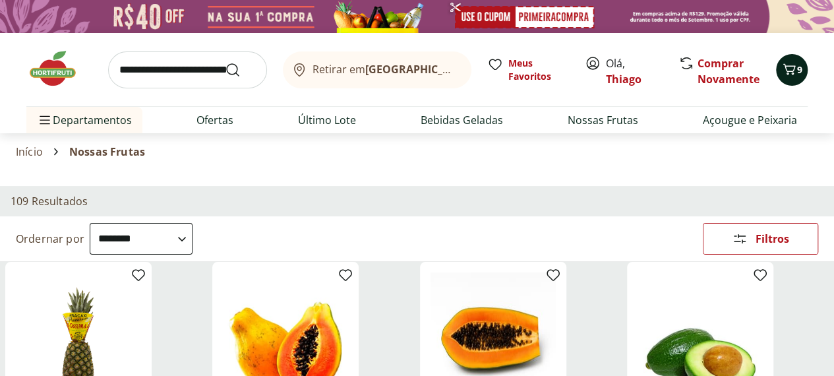
click at [790, 73] on icon "Carrinho" at bounding box center [789, 69] width 16 height 16
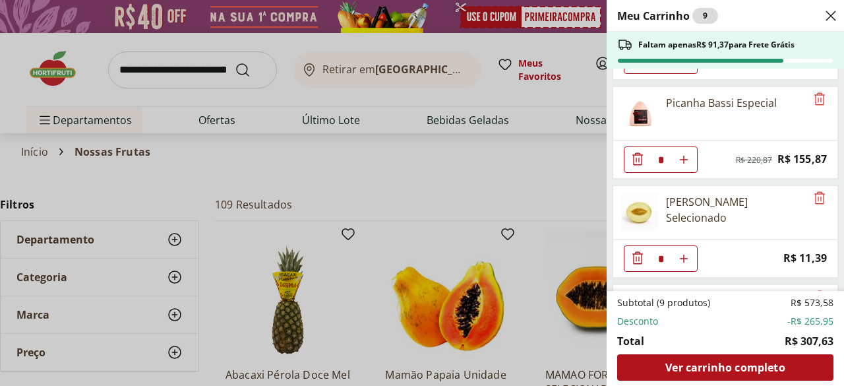
scroll to position [462, 0]
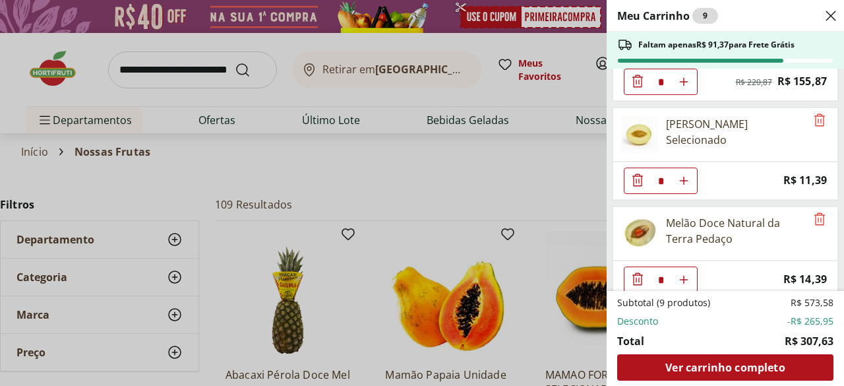
click at [636, 175] on icon "Diminuir Quantidade" at bounding box center [637, 179] width 11 height 13
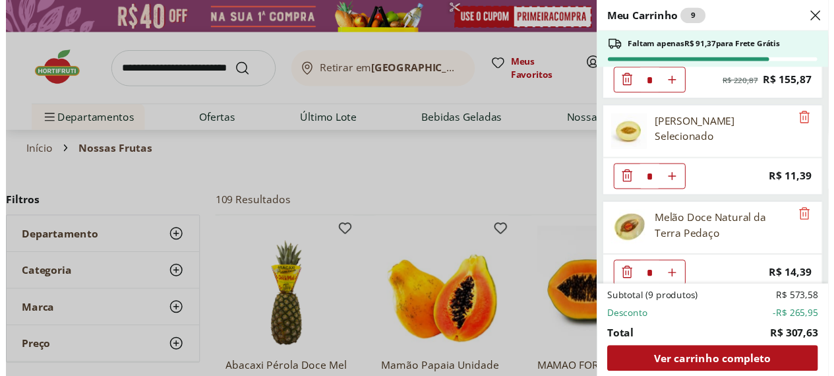
scroll to position [439, 0]
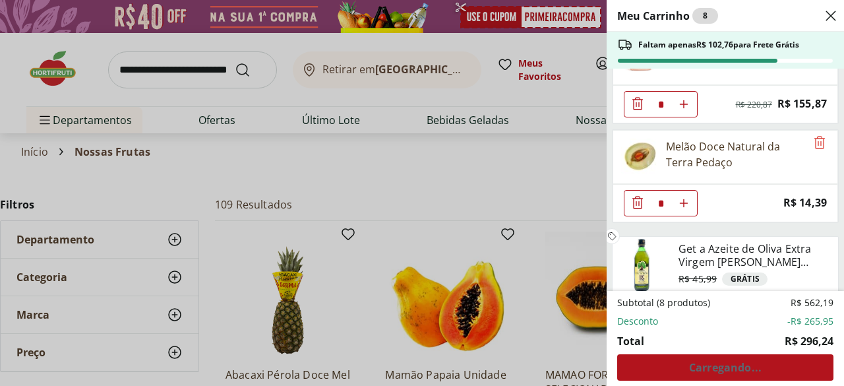
click at [353, 175] on div "Meu Carrinho 8 Faltam apenas R$ 102,76 para Frete Grátis Bacalhau às Natas Baca…" at bounding box center [422, 193] width 844 height 386
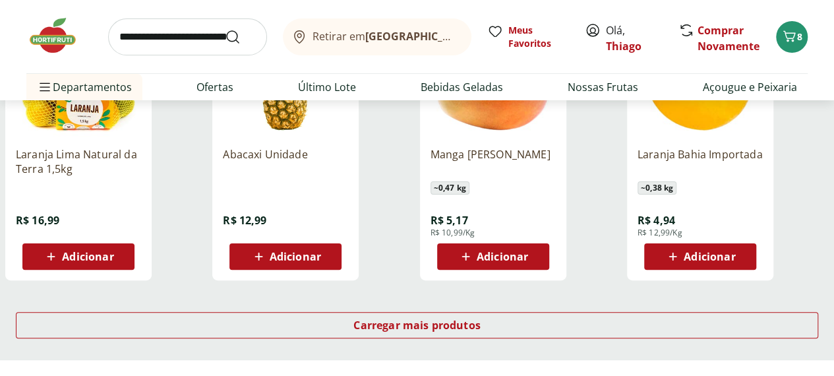
scroll to position [2572, 0]
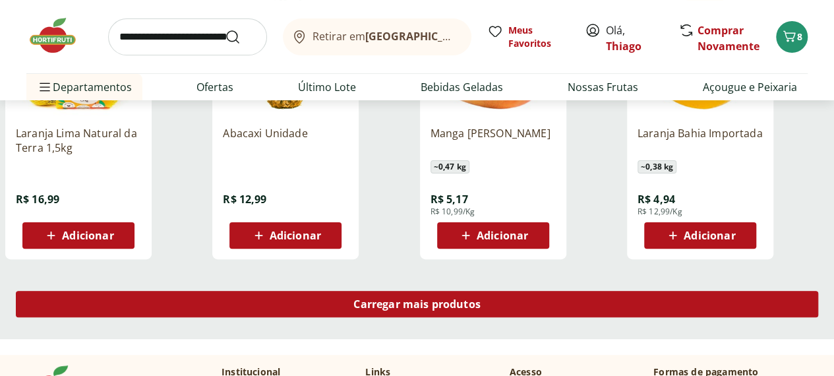
click at [479, 299] on span "Carregar mais produtos" at bounding box center [416, 304] width 127 height 11
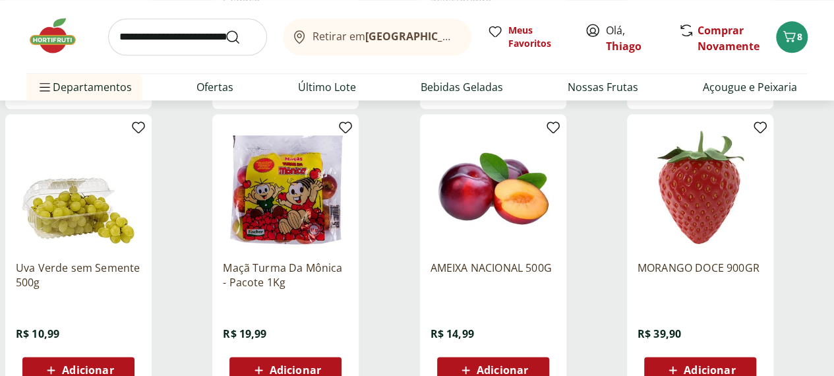
scroll to position [3429, 0]
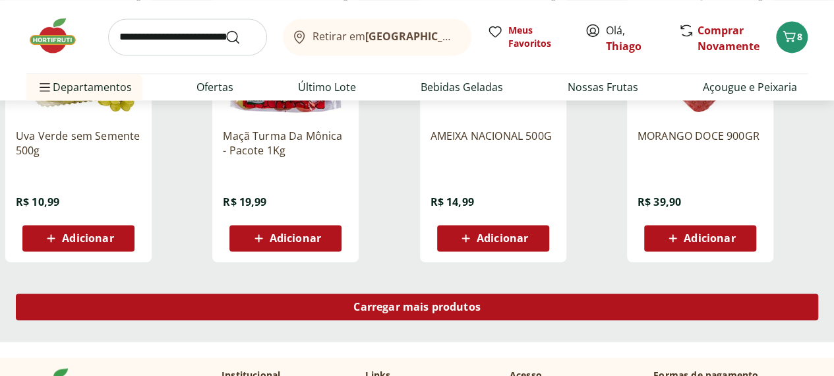
click at [481, 301] on span "Carregar mais produtos" at bounding box center [416, 306] width 127 height 11
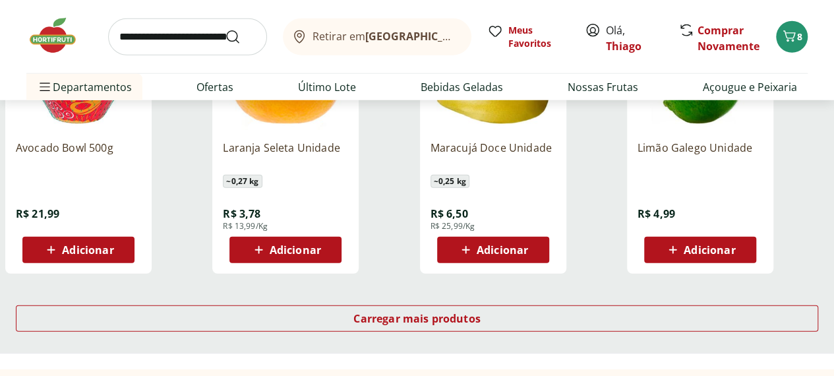
scroll to position [4352, 0]
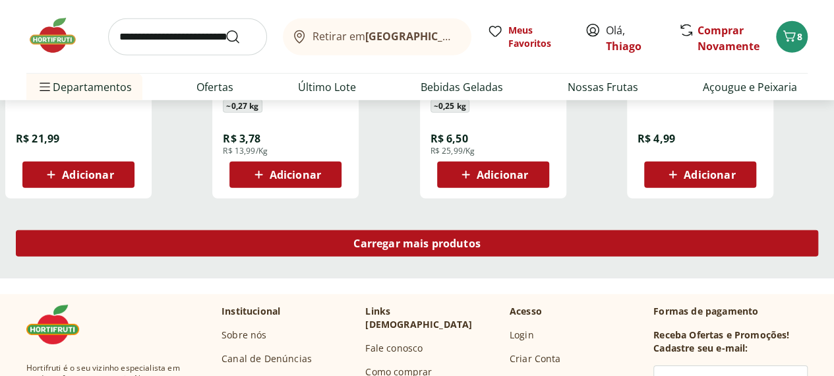
click at [481, 238] on span "Carregar mais produtos" at bounding box center [416, 243] width 127 height 11
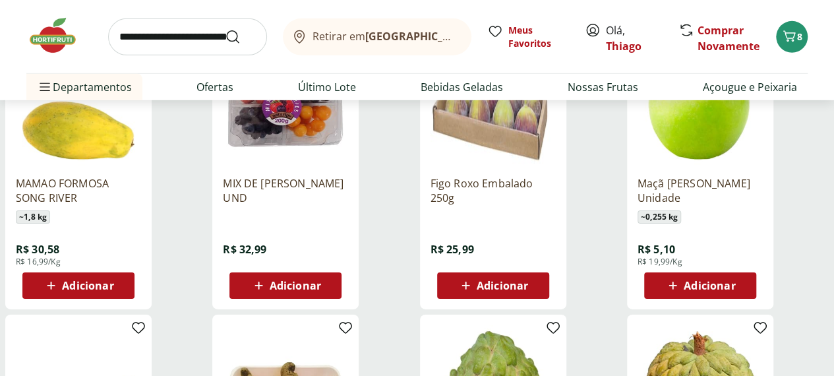
scroll to position [4484, 0]
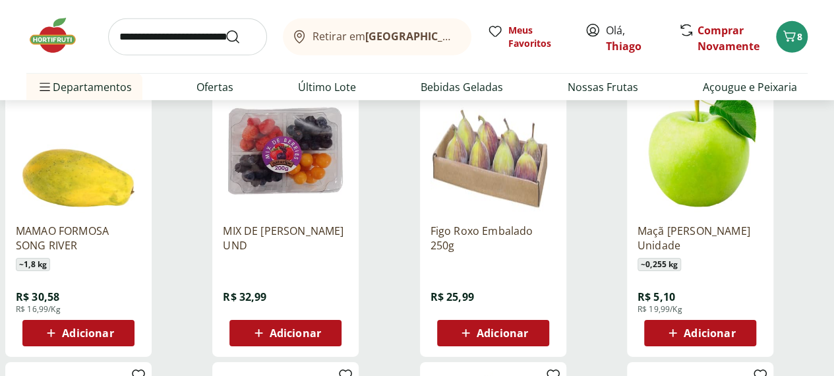
click at [166, 34] on input "search" at bounding box center [187, 36] width 159 height 37
type input "****"
click at [225, 29] on button "Submit Search" at bounding box center [241, 37] width 32 height 16
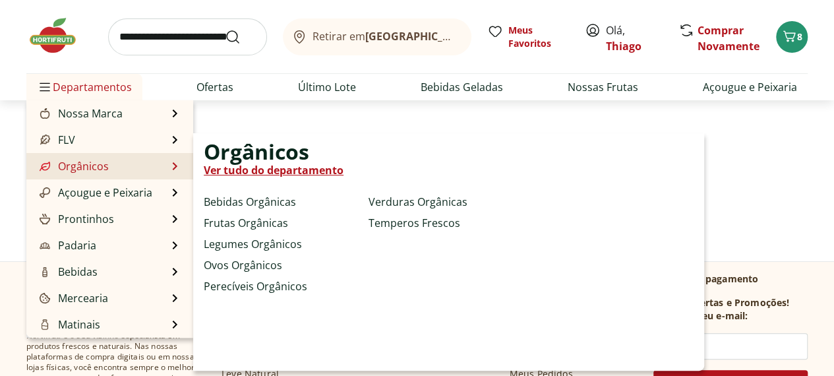
select select "**********"
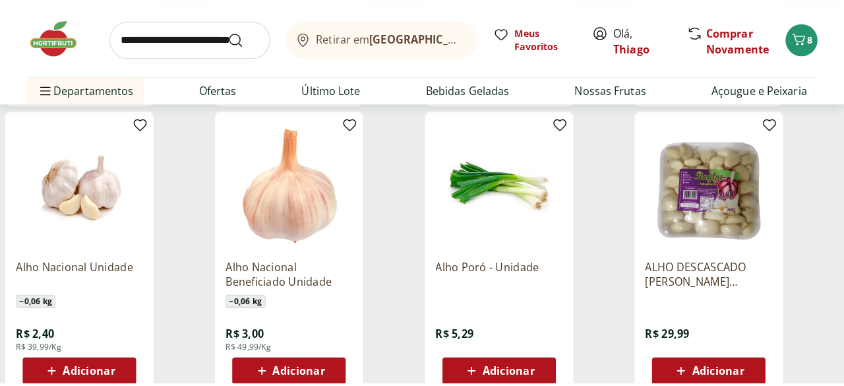
scroll to position [791, 0]
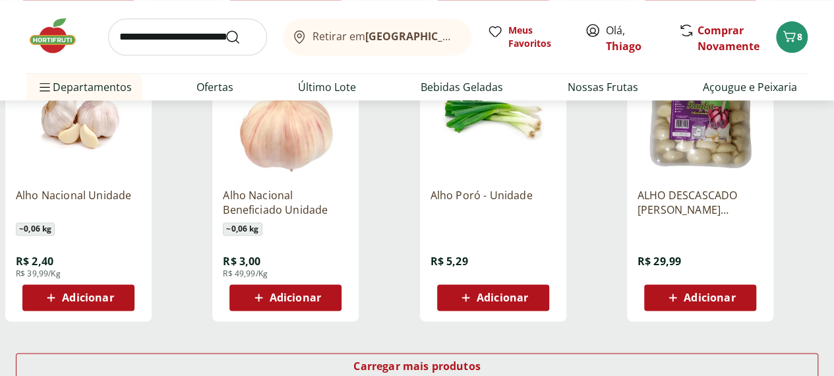
click at [113, 303] on span "Adicionar" at bounding box center [87, 297] width 51 height 11
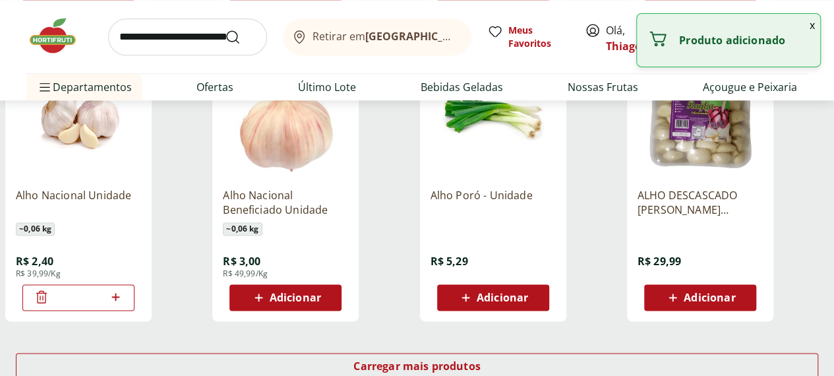
click at [135, 311] on div "*" at bounding box center [78, 297] width 112 height 26
click at [124, 305] on icon at bounding box center [115, 297] width 16 height 16
type input "*"
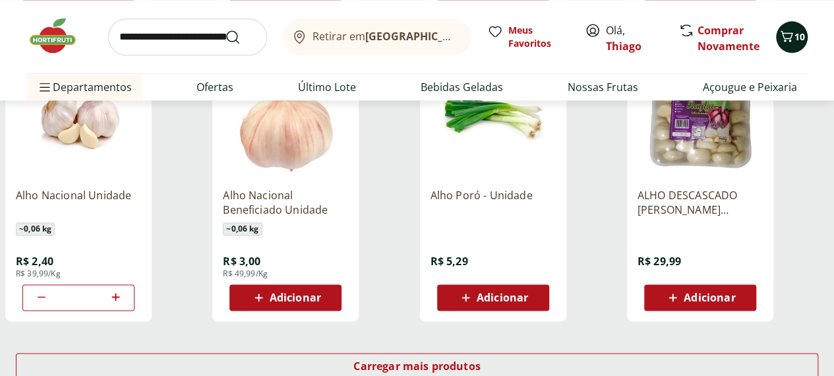
click at [789, 39] on icon "Carrinho" at bounding box center [787, 36] width 16 height 16
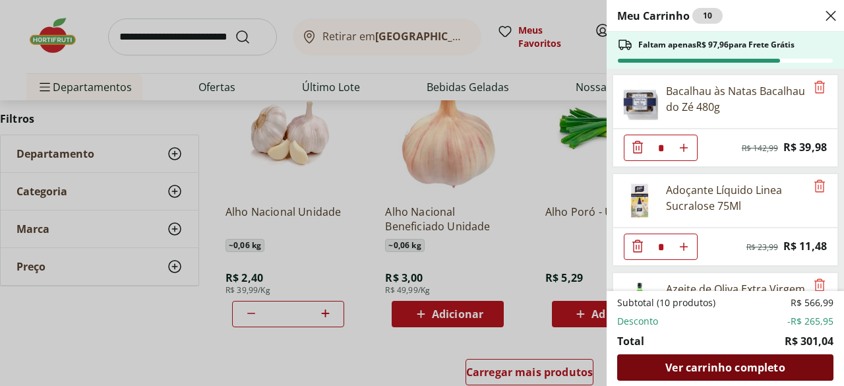
click at [721, 366] on span "Ver carrinho completo" at bounding box center [724, 367] width 119 height 11
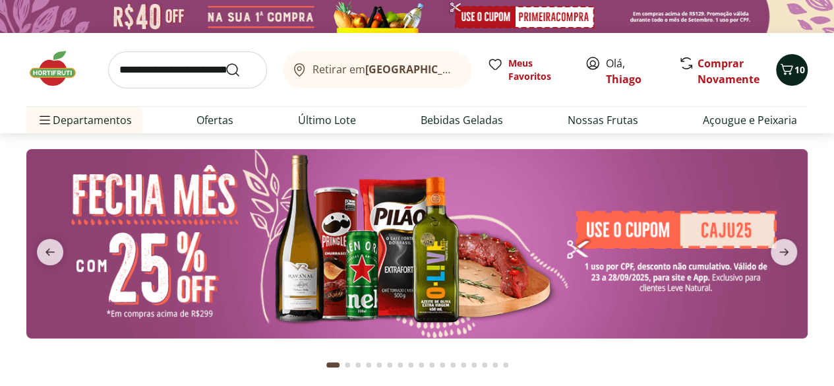
click at [785, 69] on icon "Carrinho" at bounding box center [787, 69] width 16 height 16
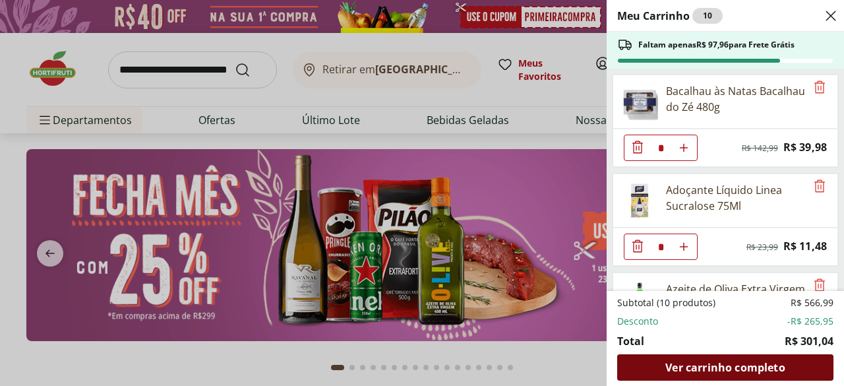
click at [721, 365] on span "Ver carrinho completo" at bounding box center [724, 367] width 119 height 11
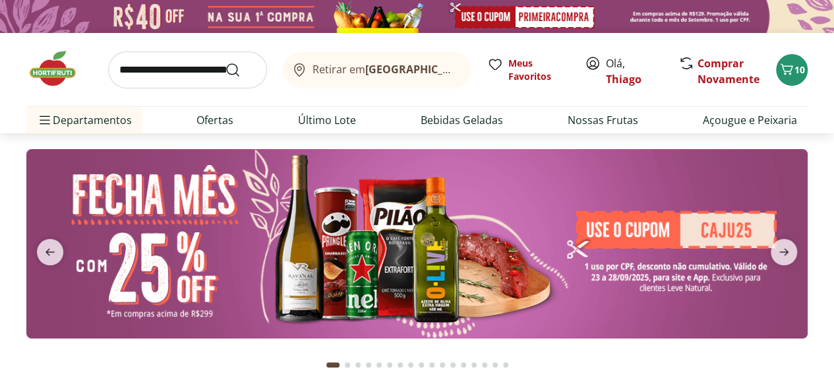
type input "*"
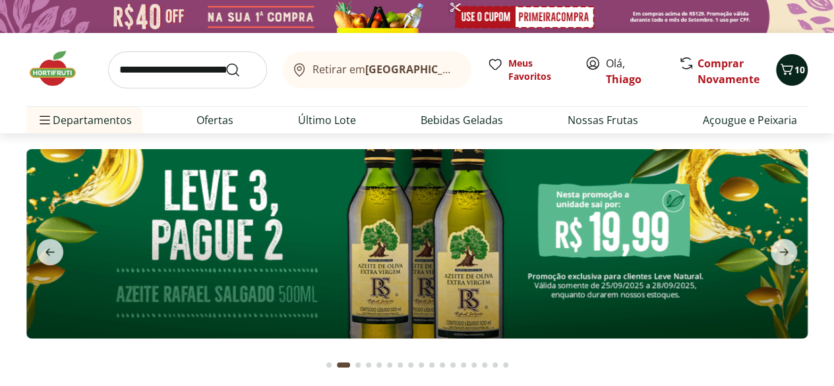
click at [801, 72] on span "10" at bounding box center [800, 69] width 11 height 13
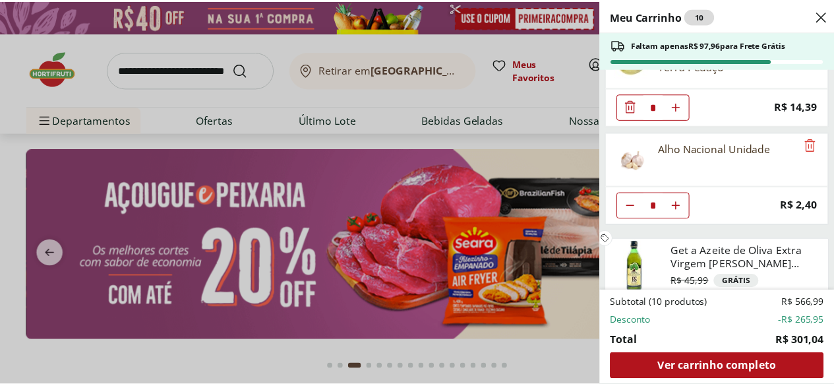
scroll to position [537, 0]
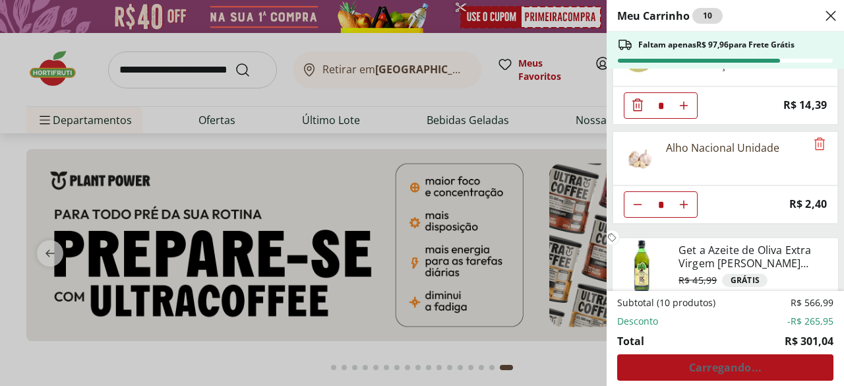
click at [830, 11] on icon "Close" at bounding box center [831, 16] width 16 height 16
